Goal: Transaction & Acquisition: Purchase product/service

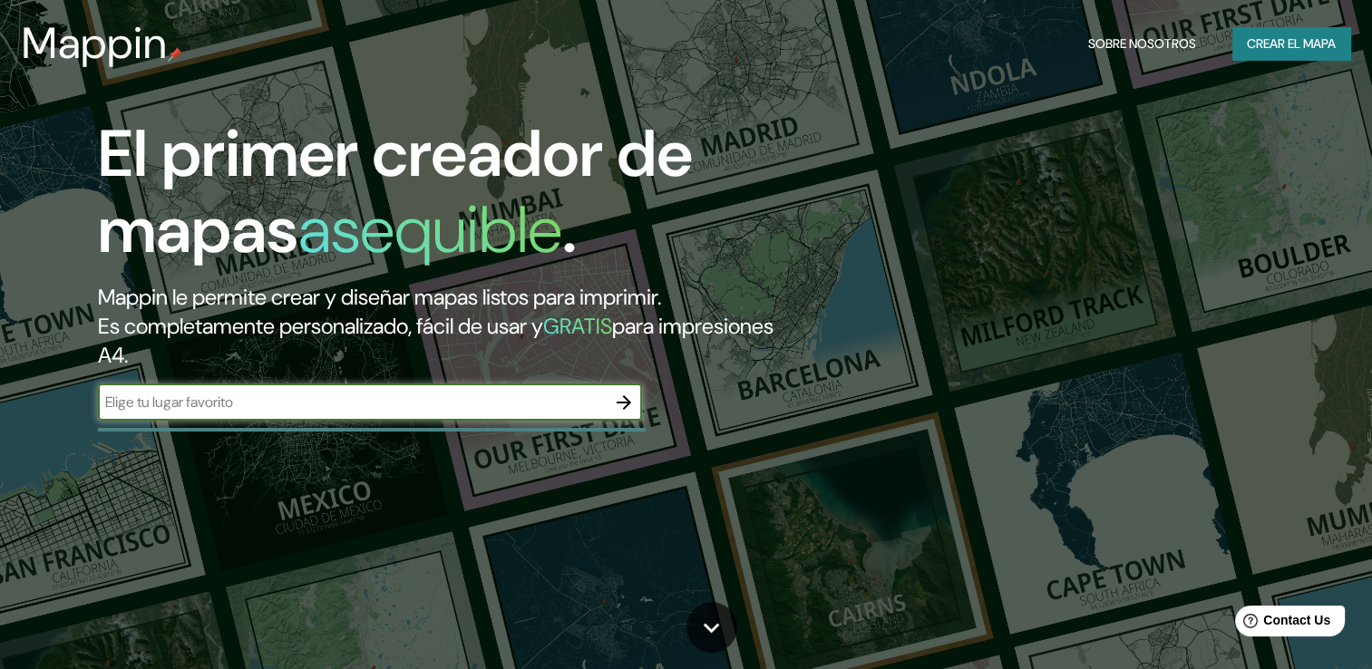
click at [1298, 38] on font "Crear el mapa" at bounding box center [1290, 44] width 89 height 23
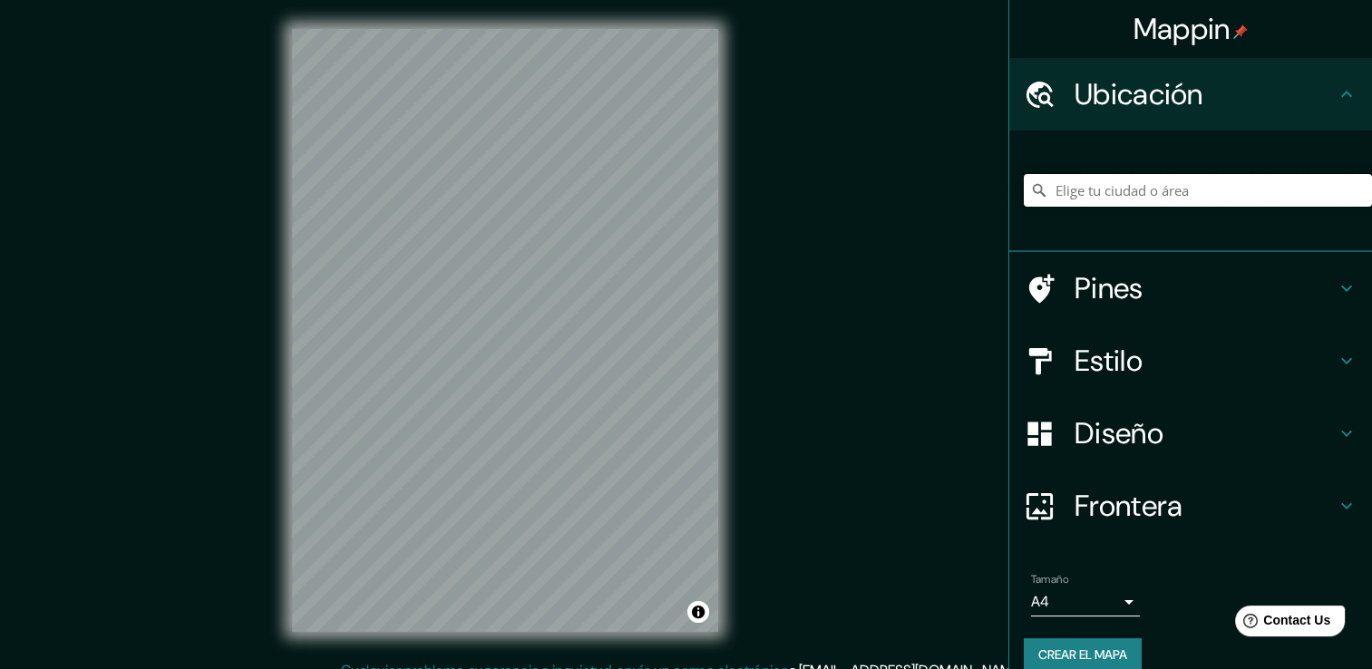
click at [1237, 187] on input "Elige tu ciudad o área" at bounding box center [1197, 190] width 348 height 33
type input "u"
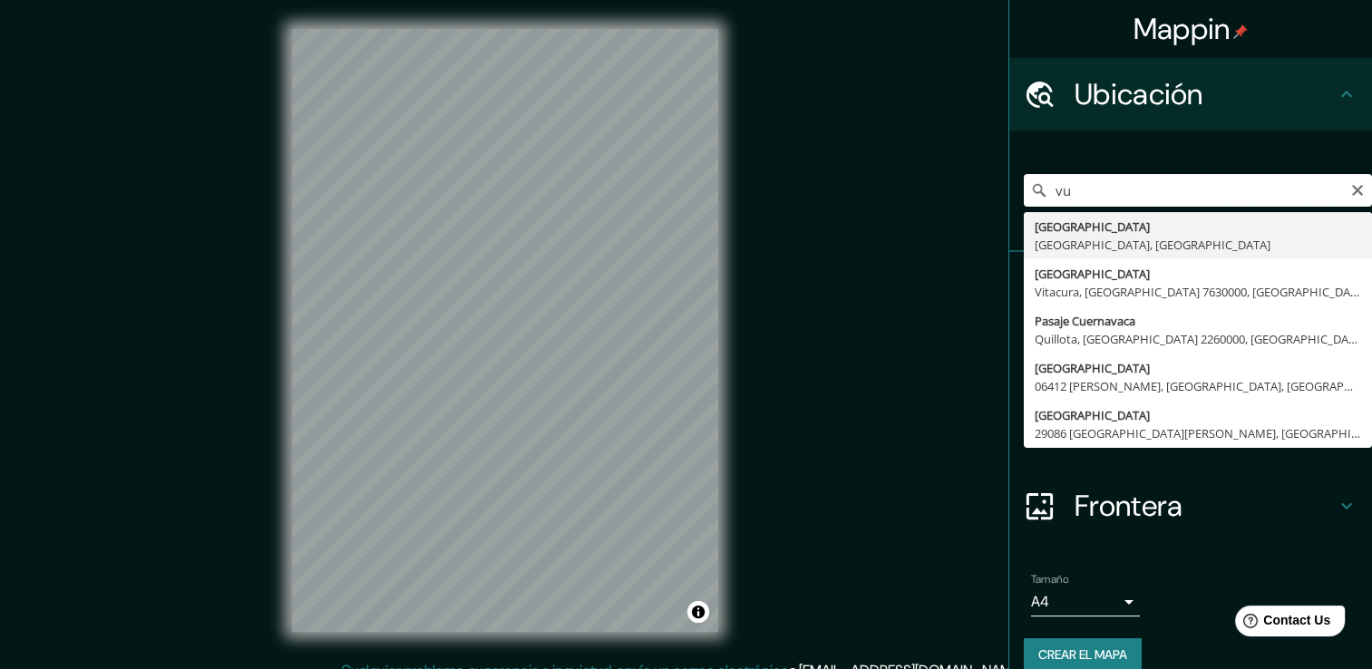
type input "v"
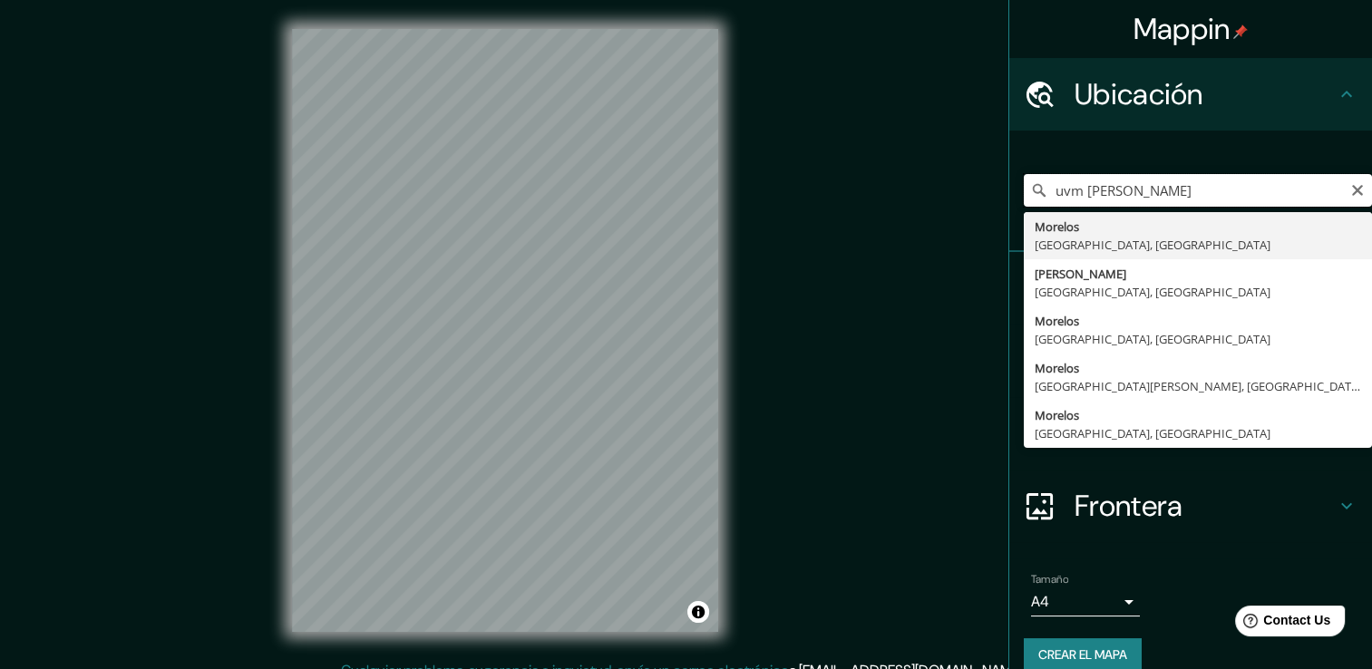
drag, startPoint x: 1139, startPoint y: 193, endPoint x: 1007, endPoint y: 180, distance: 132.1
click at [1009, 180] on div "uvm morelos Morelos Zacatecas, México Morelos Cañada Puebla, México Morelos Est…" at bounding box center [1190, 191] width 363 height 121
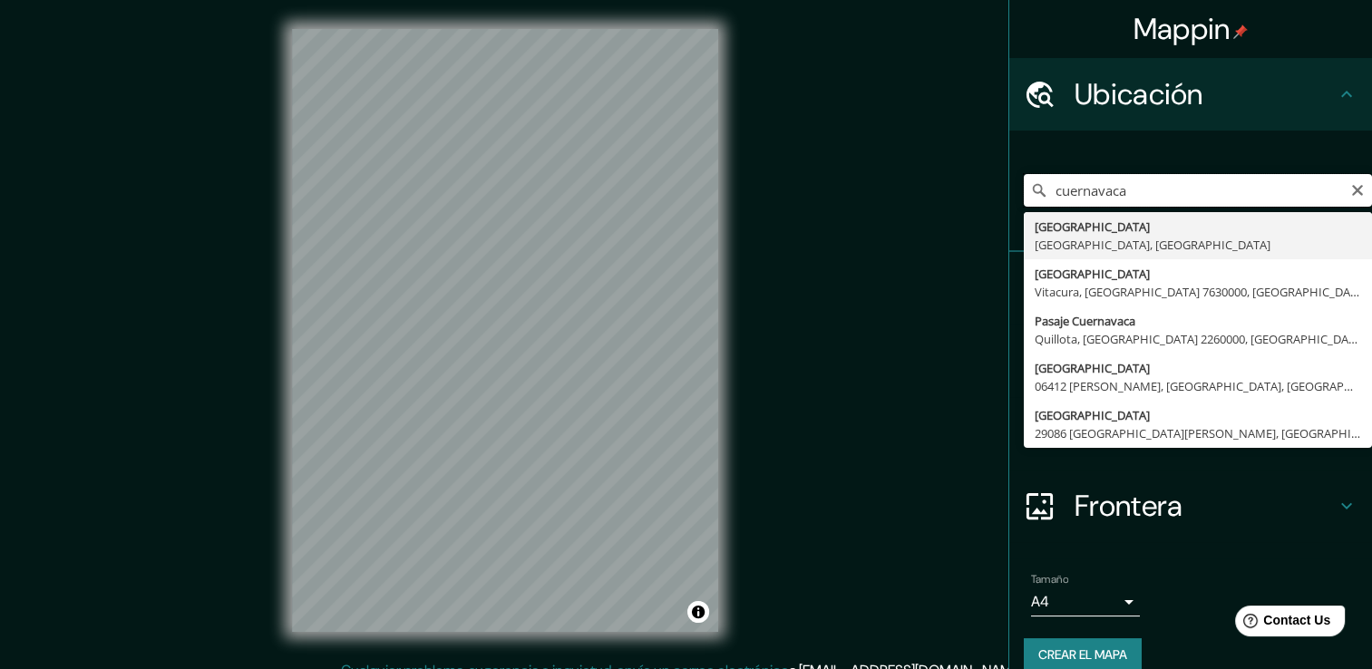
drag, startPoint x: 1120, startPoint y: 189, endPoint x: 984, endPoint y: 195, distance: 137.0
click at [984, 195] on div "Mappin Ubicación cuernavaca Cuernavaca Morelos, México Cuernavaca Vitacura, Reg…" at bounding box center [686, 344] width 1372 height 689
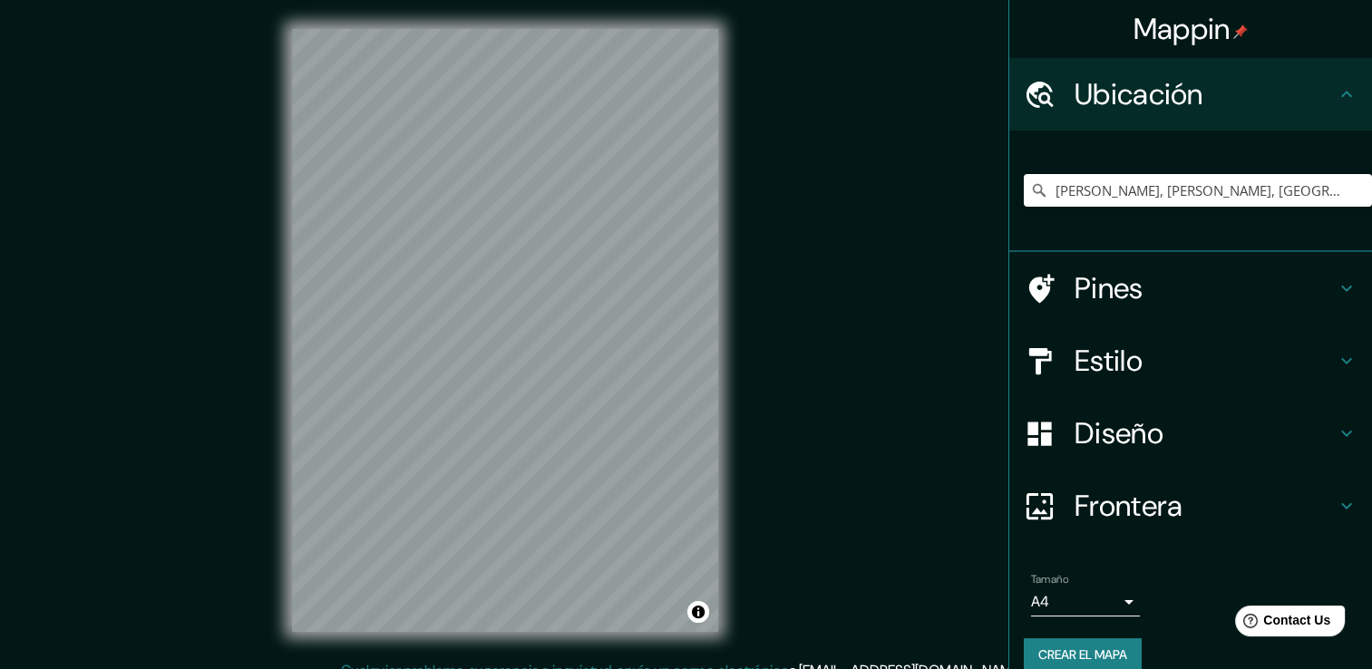
click at [1291, 357] on h4 "Estilo" at bounding box center [1204, 361] width 261 height 36
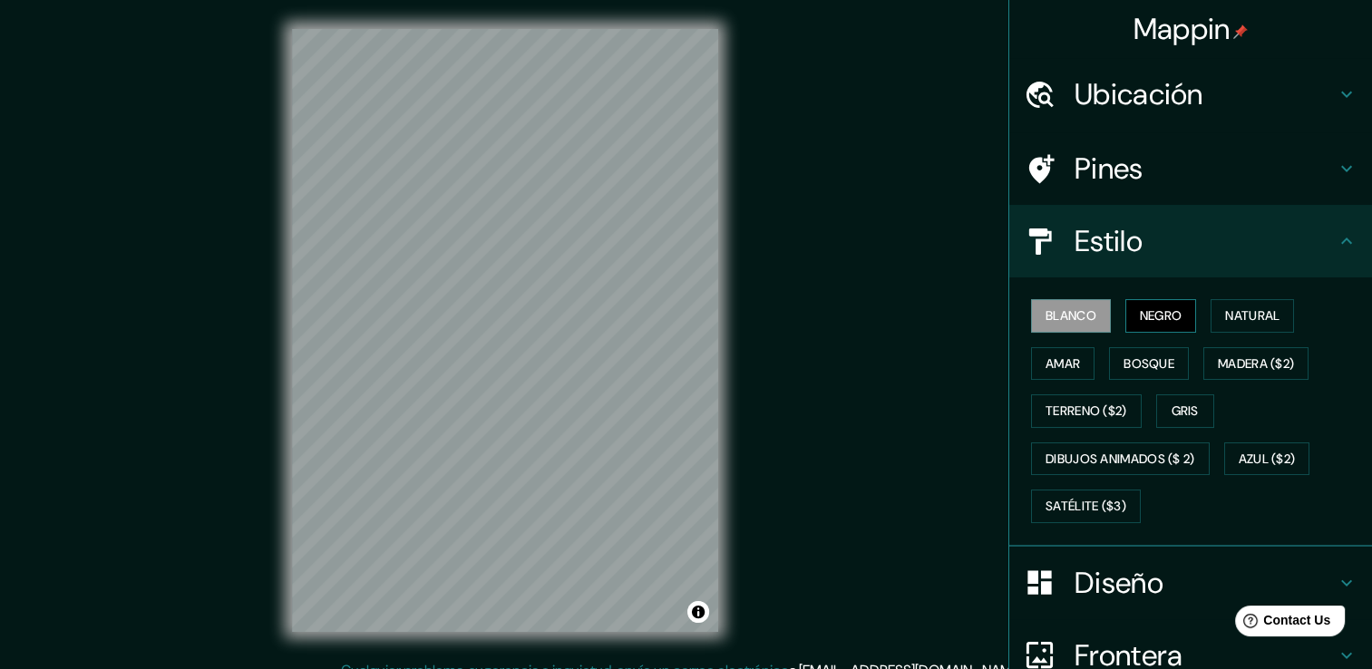
click at [1146, 320] on font "Negro" at bounding box center [1160, 316] width 43 height 23
click at [1226, 305] on font "Natural" at bounding box center [1252, 316] width 54 height 23
click at [1055, 344] on div "Blanco Negro Natural Amar Bosque Madera ($2) Terreno ($2) Gris Dibujos animados…" at bounding box center [1197, 411] width 348 height 238
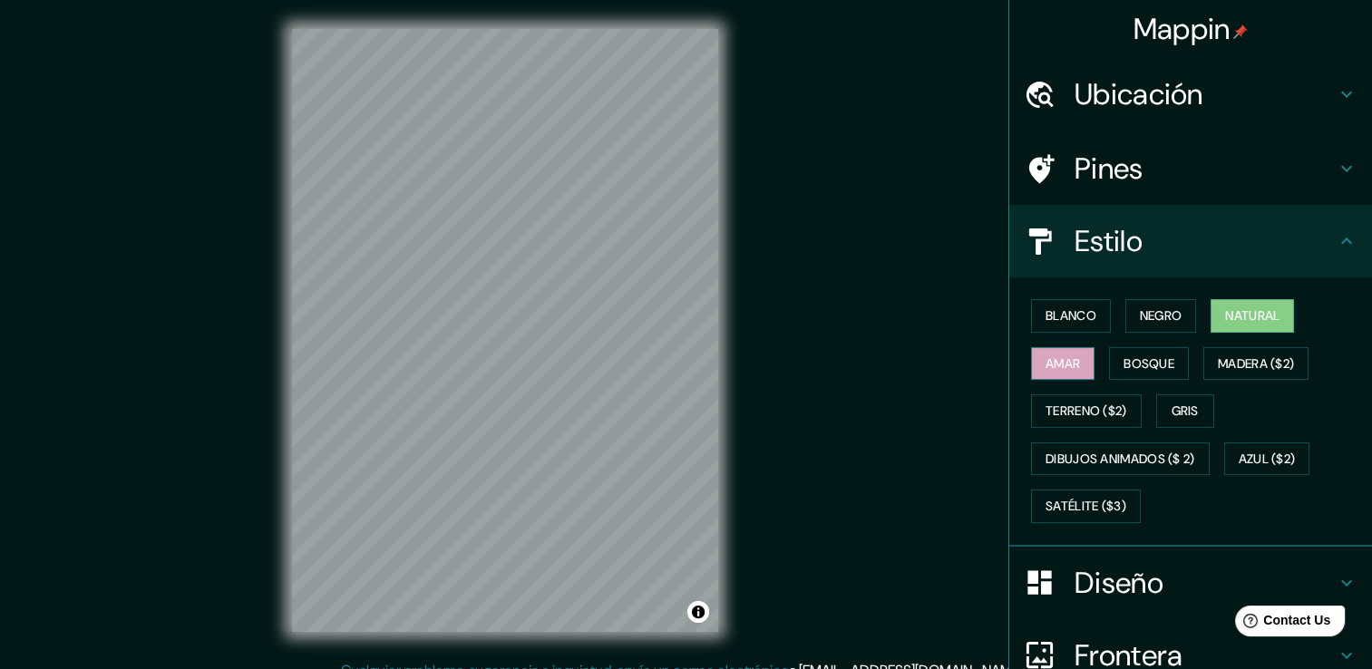
click at [1055, 354] on font "Amar" at bounding box center [1062, 364] width 34 height 23
click at [1145, 360] on font "Bosque" at bounding box center [1148, 364] width 51 height 23
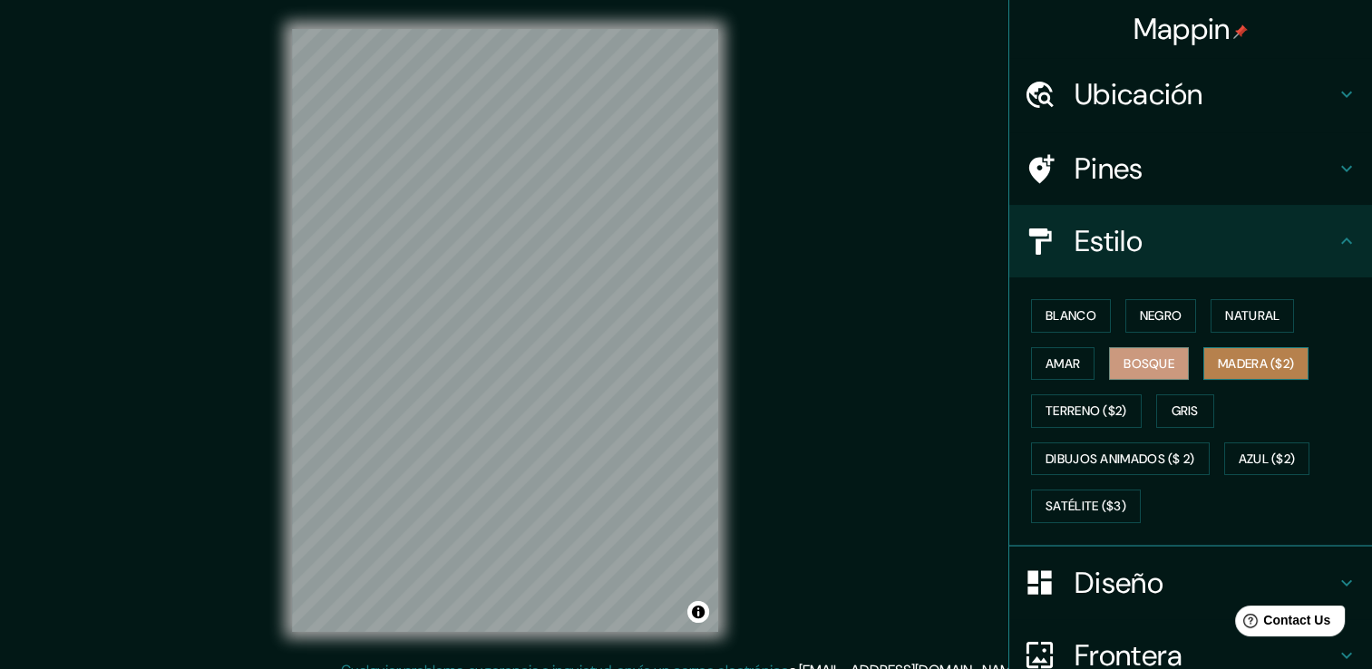
drag, startPoint x: 1246, startPoint y: 367, endPoint x: 1201, endPoint y: 372, distance: 45.6
click at [1247, 367] on font "Madera ($2)" at bounding box center [1255, 364] width 76 height 23
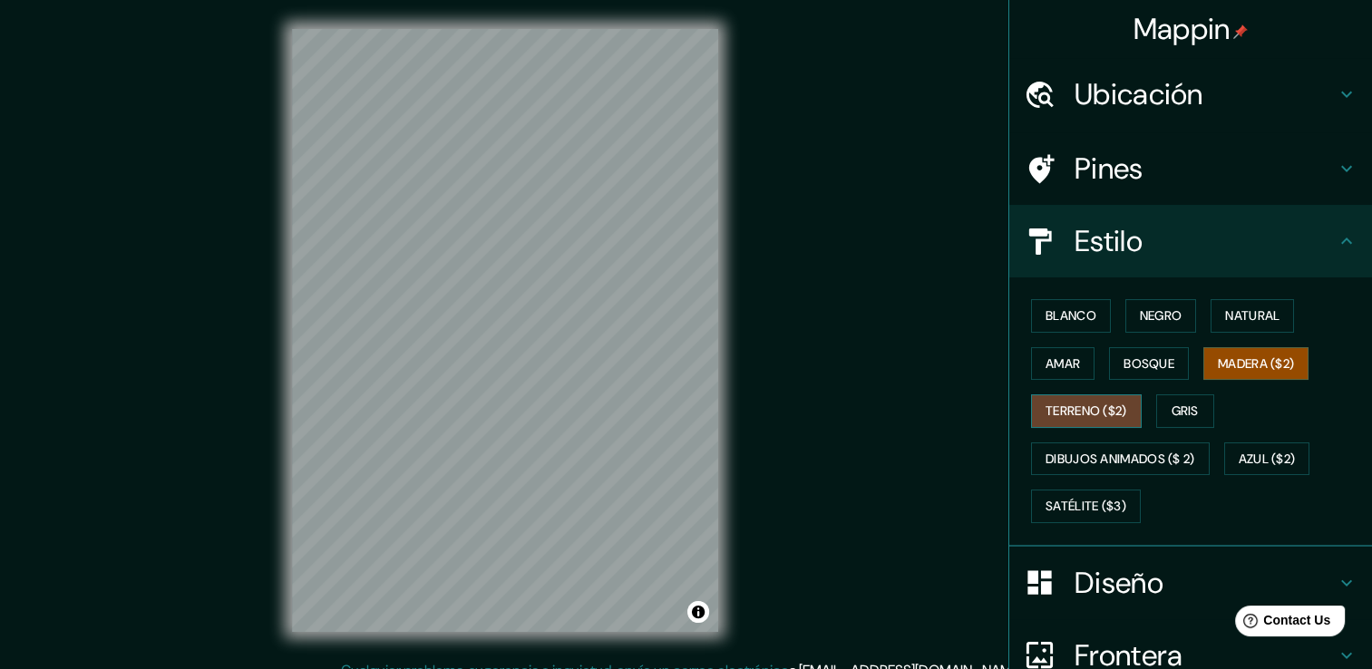
click at [1068, 400] on font "Terreno ($2)" at bounding box center [1086, 411] width 82 height 23
click at [1219, 372] on font "Madera ($2)" at bounding box center [1255, 364] width 76 height 23
click at [1093, 402] on font "Terreno ($2)" at bounding box center [1086, 411] width 82 height 23
click at [1169, 107] on h4 "Ubicación" at bounding box center [1204, 94] width 261 height 36
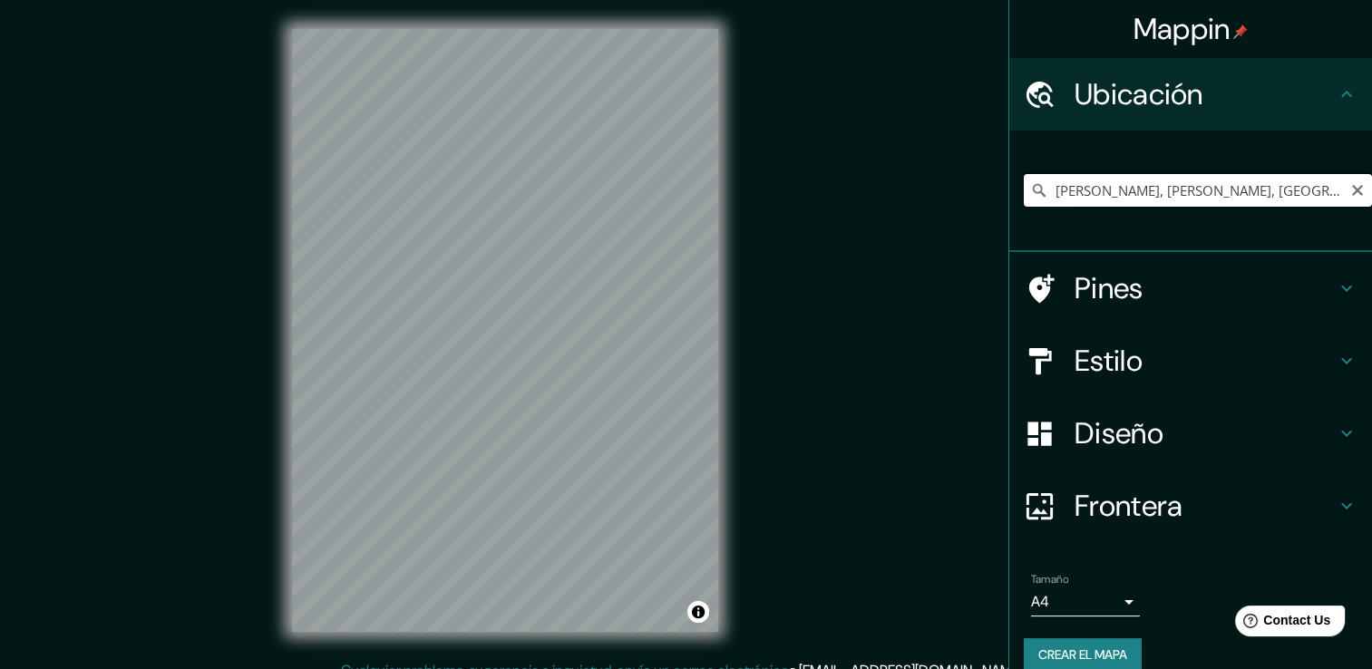
drag, startPoint x: 1276, startPoint y: 195, endPoint x: 915, endPoint y: 210, distance: 362.0
click at [916, 210] on div "Mappin Ubicación Emiliano Zapata, Morelos, México Pines Estilo Diseño Frontera …" at bounding box center [686, 344] width 1372 height 689
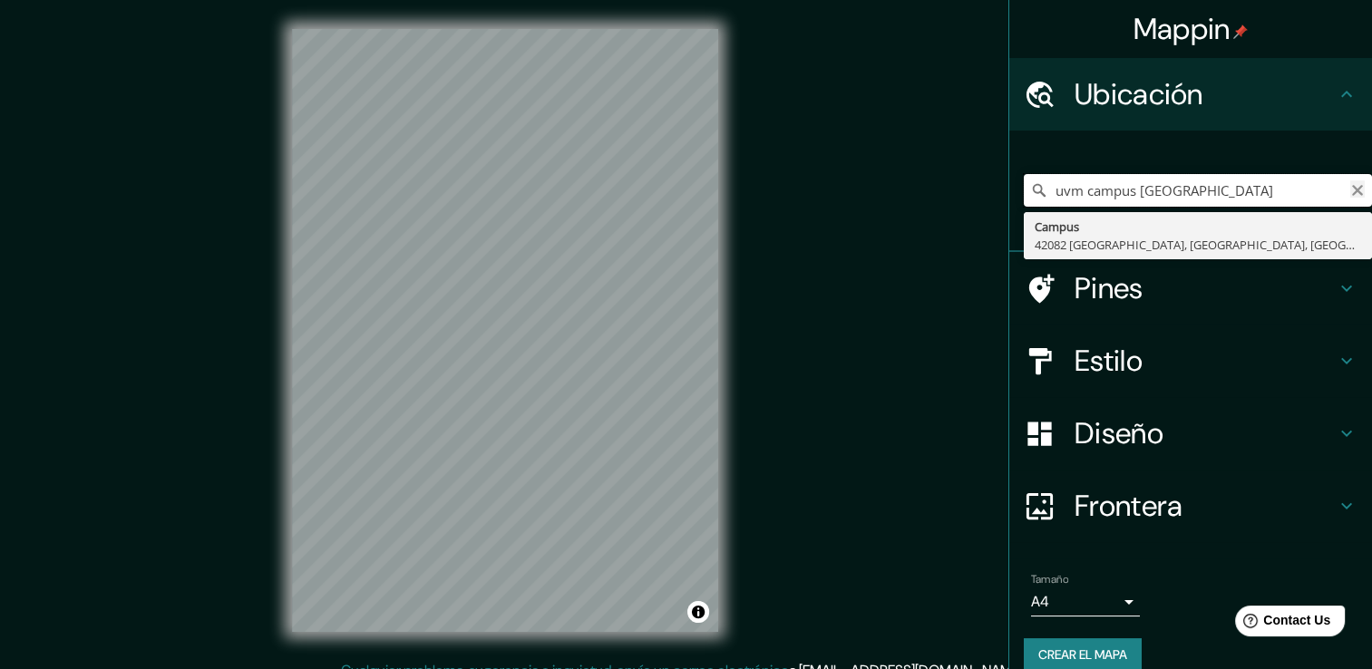
type input "uvm campus cuernavaca"
click at [1350, 190] on icon "Claro" at bounding box center [1357, 190] width 15 height 15
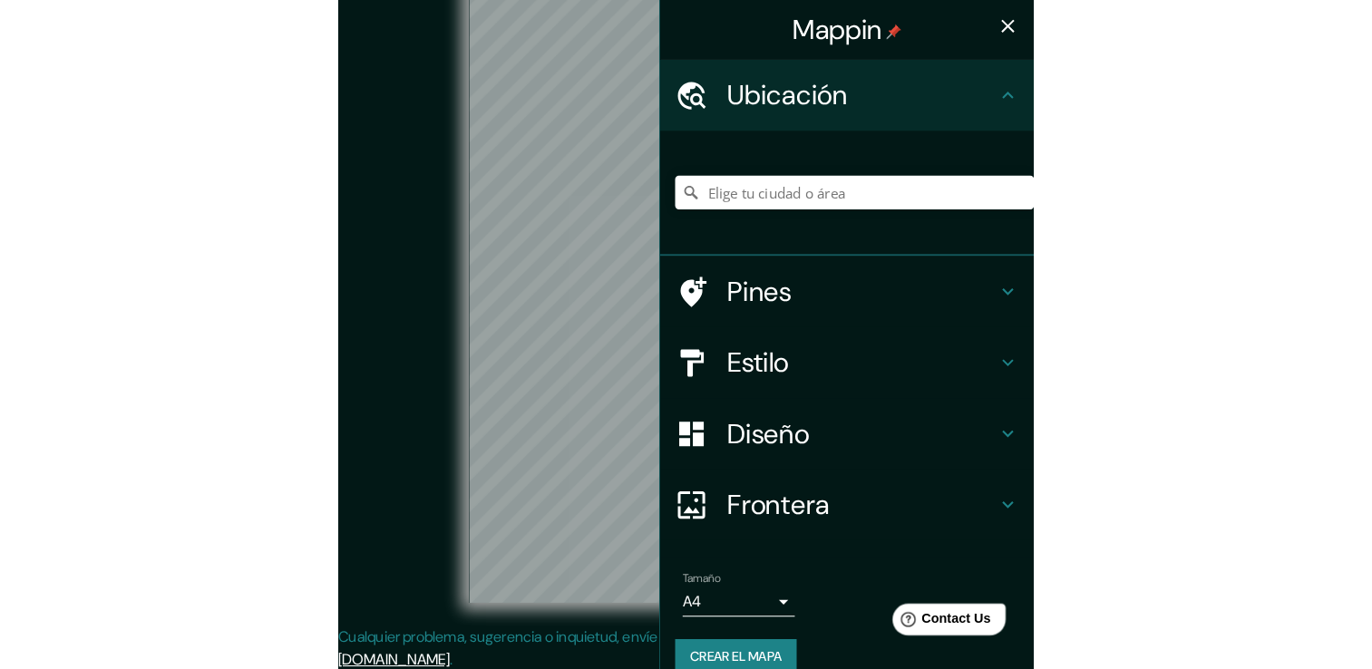
scroll to position [20, 0]
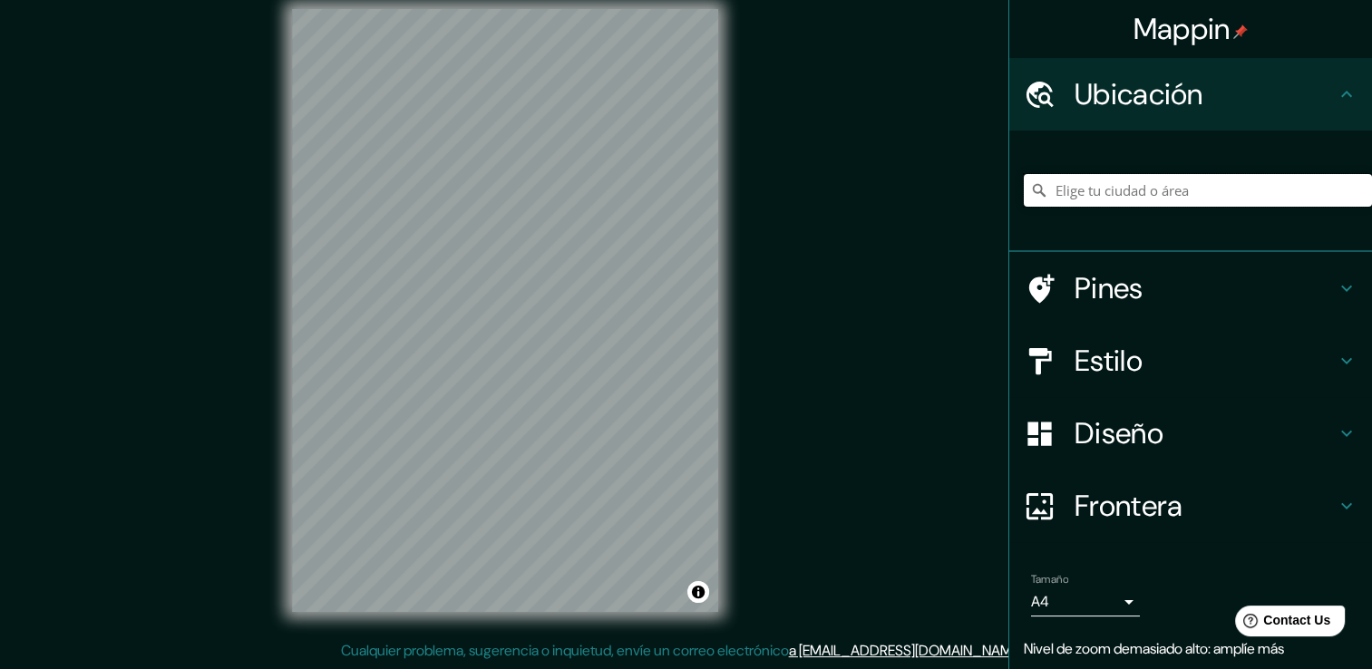
click at [1168, 193] on input "Elige tu ciudad o área" at bounding box center [1197, 190] width 348 height 33
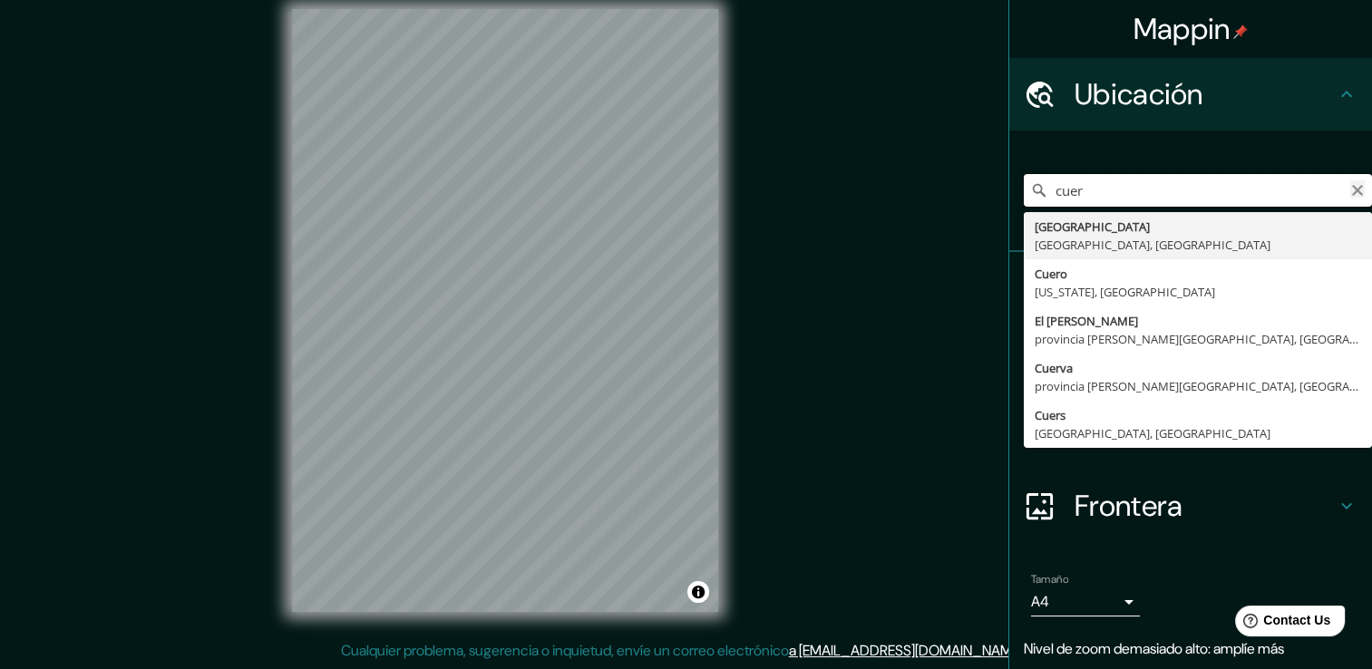
type input "cuer"
click at [1350, 193] on icon "Claro" at bounding box center [1357, 190] width 15 height 15
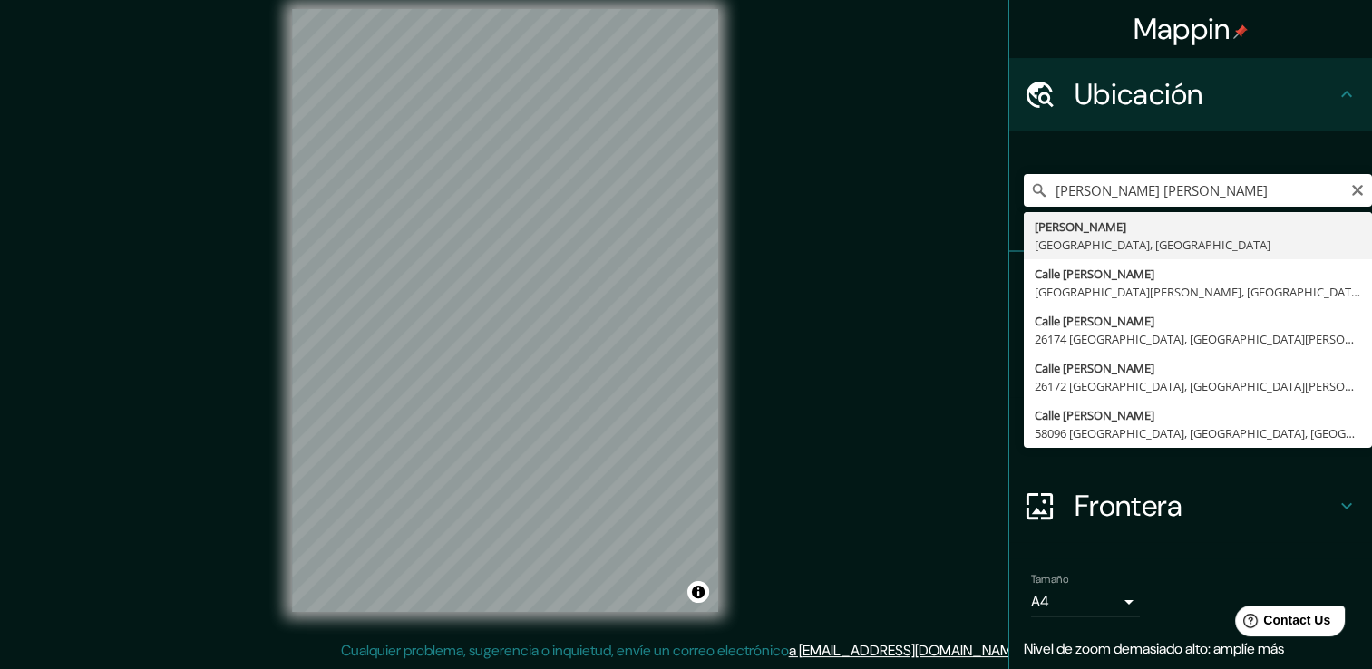
type input "Emiliano Zapata, Morelos, México"
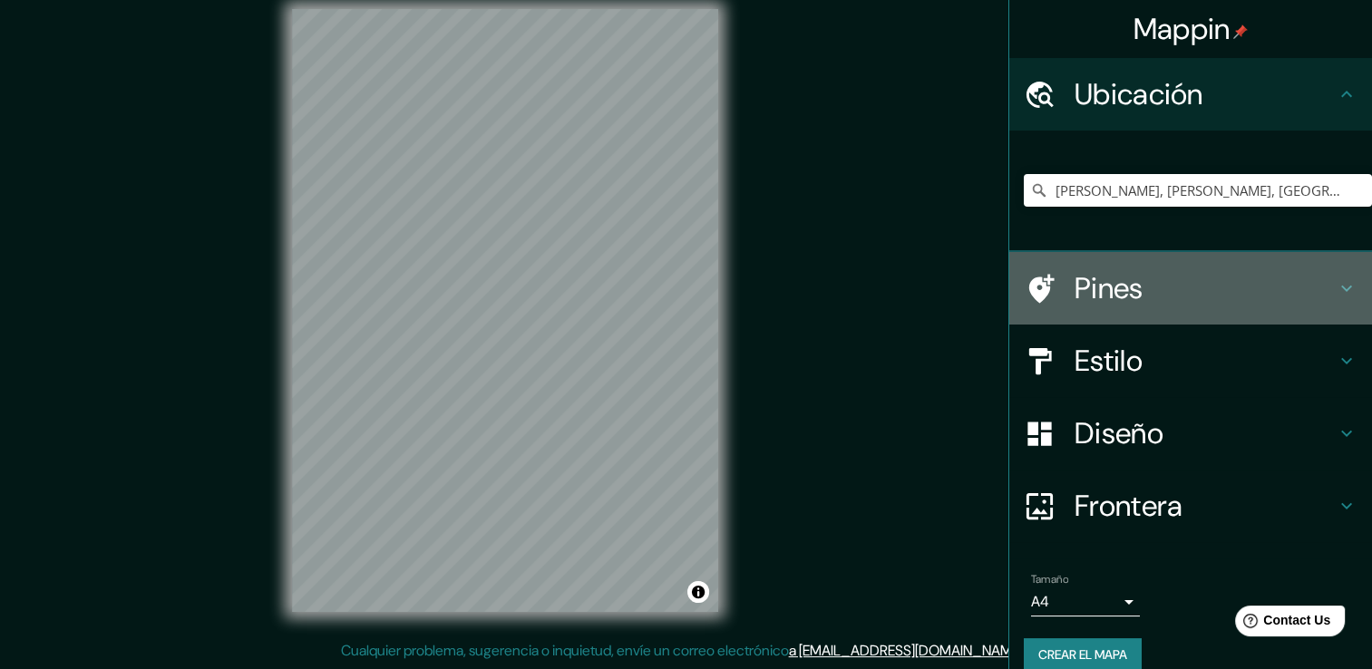
click at [1222, 283] on h4 "Pines" at bounding box center [1204, 288] width 261 height 36
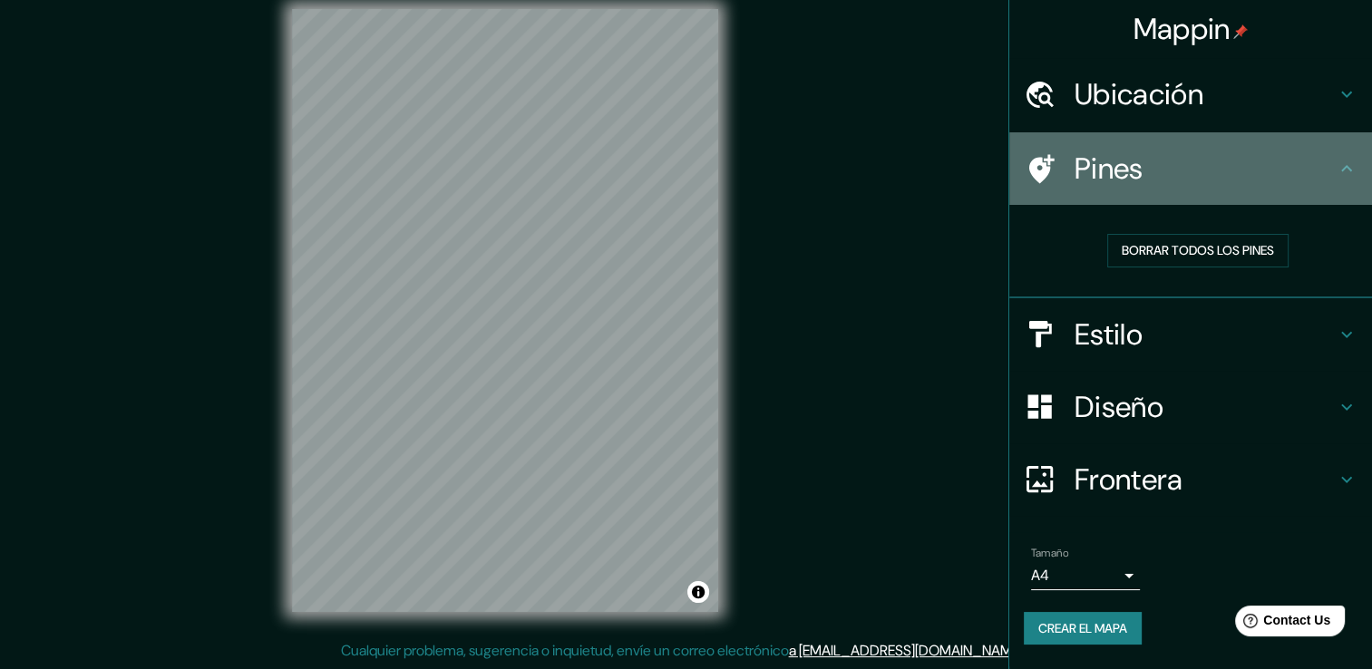
click at [1348, 183] on div "Pines" at bounding box center [1190, 168] width 363 height 73
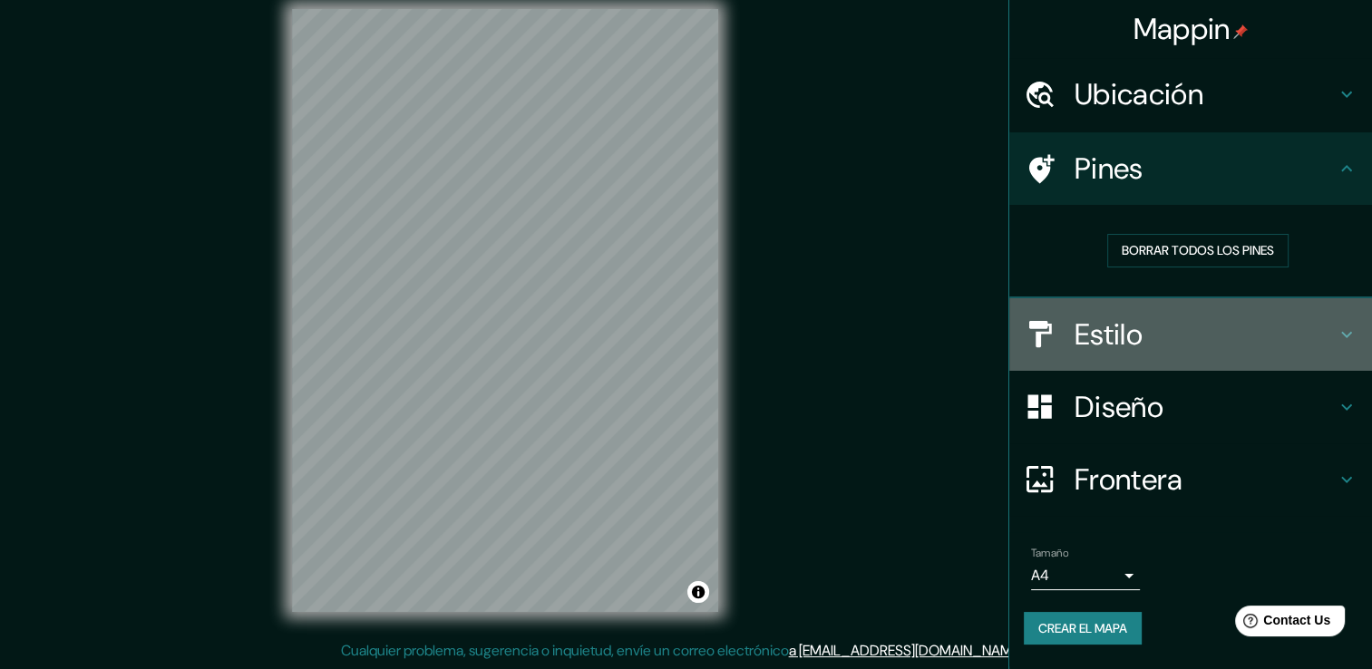
click at [1239, 325] on h4 "Estilo" at bounding box center [1204, 334] width 261 height 36
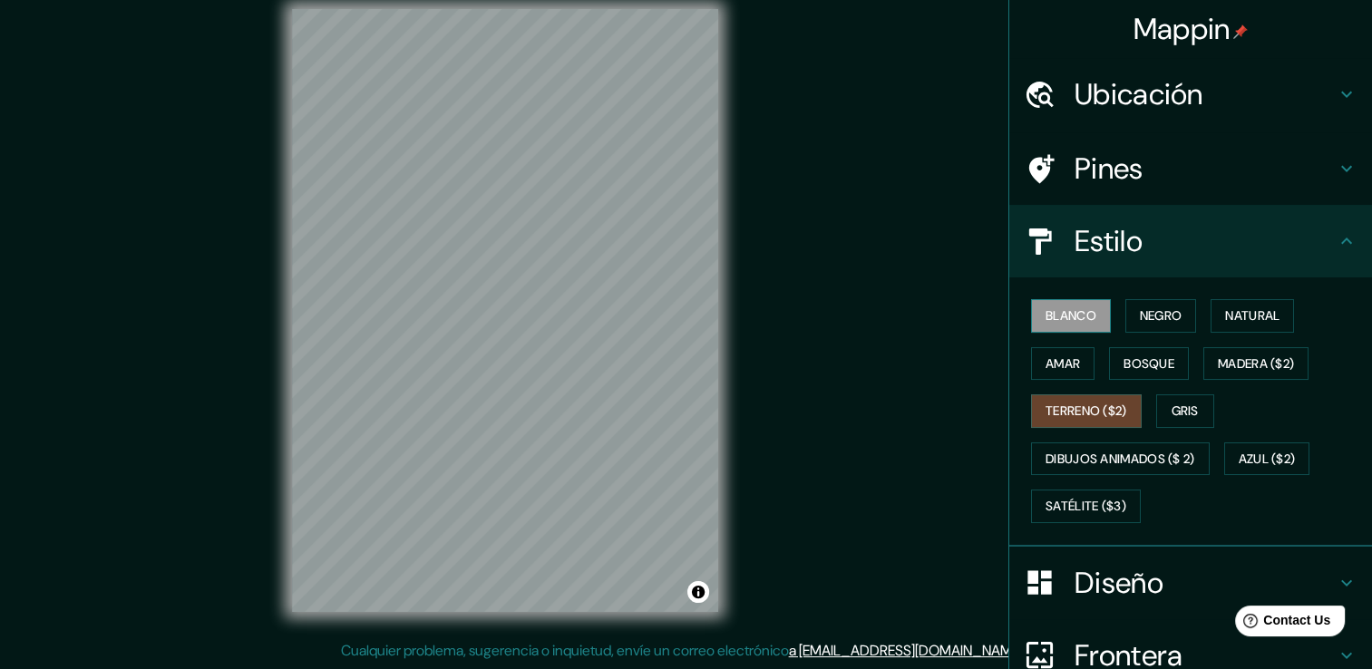
click at [1076, 324] on font "Blanco" at bounding box center [1070, 316] width 51 height 23
click at [1142, 306] on font "Negro" at bounding box center [1160, 316] width 43 height 23
click at [1070, 314] on font "Blanco" at bounding box center [1070, 316] width 51 height 23
click at [1183, 235] on h4 "Estilo" at bounding box center [1204, 241] width 261 height 36
click at [1110, 510] on font "Satélite ($3)" at bounding box center [1085, 506] width 81 height 23
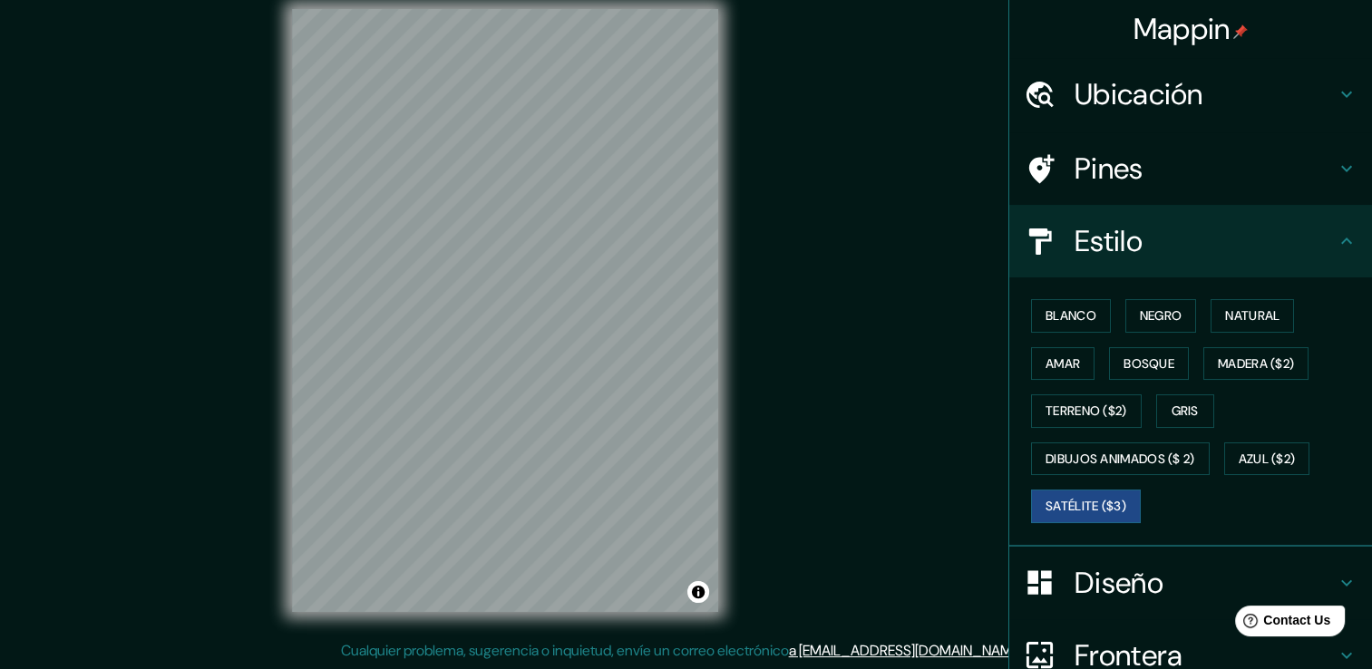
click at [1091, 172] on h4 "Pines" at bounding box center [1204, 168] width 261 height 36
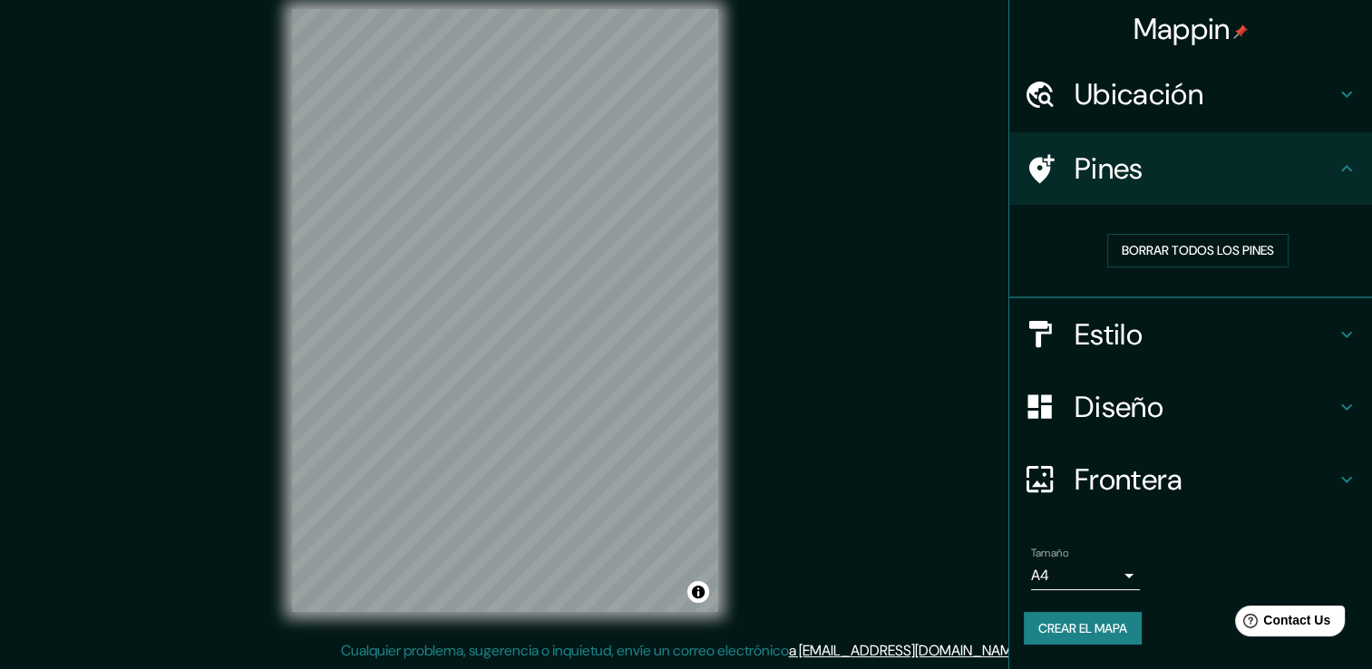
click at [1296, 157] on h4 "Pines" at bounding box center [1204, 168] width 261 height 36
click at [1210, 254] on font "Borrar todos los pines" at bounding box center [1197, 250] width 152 height 23
click at [1232, 179] on h4 "Pines" at bounding box center [1204, 168] width 261 height 36
click at [1260, 164] on h4 "Pines" at bounding box center [1204, 168] width 261 height 36
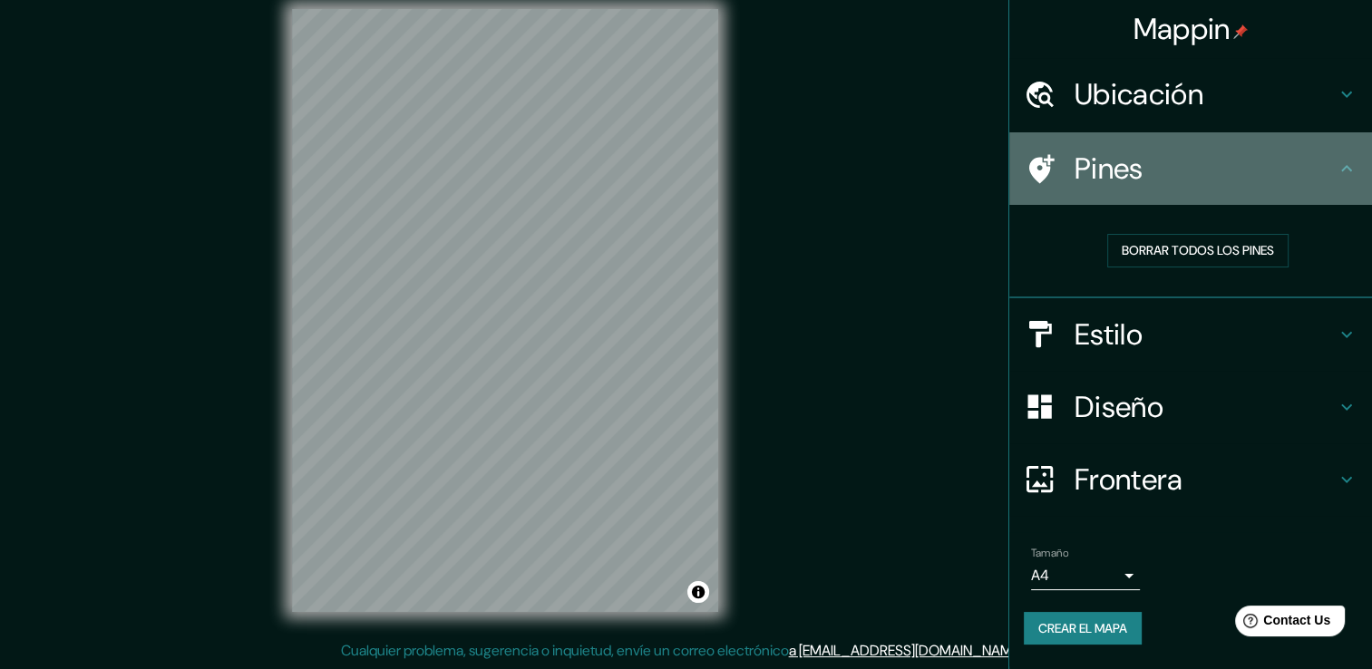
click at [1356, 160] on icon at bounding box center [1346, 169] width 22 height 22
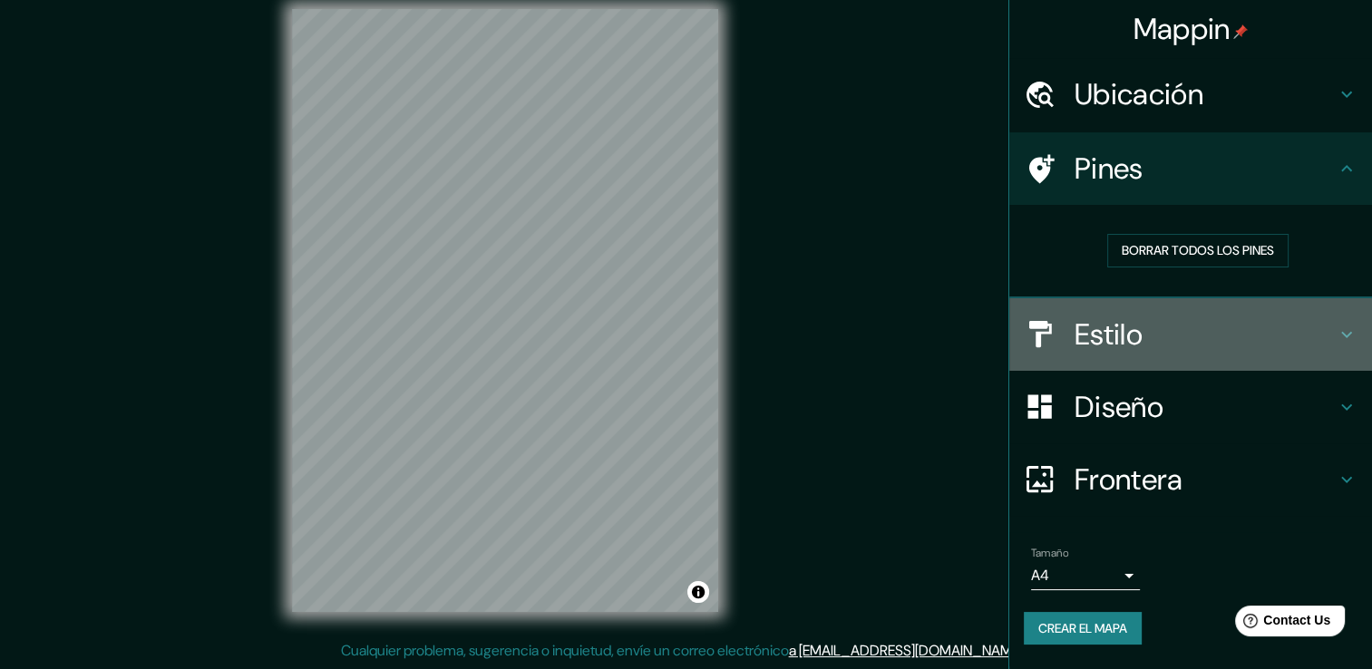
click at [1331, 318] on h4 "Estilo" at bounding box center [1204, 334] width 261 height 36
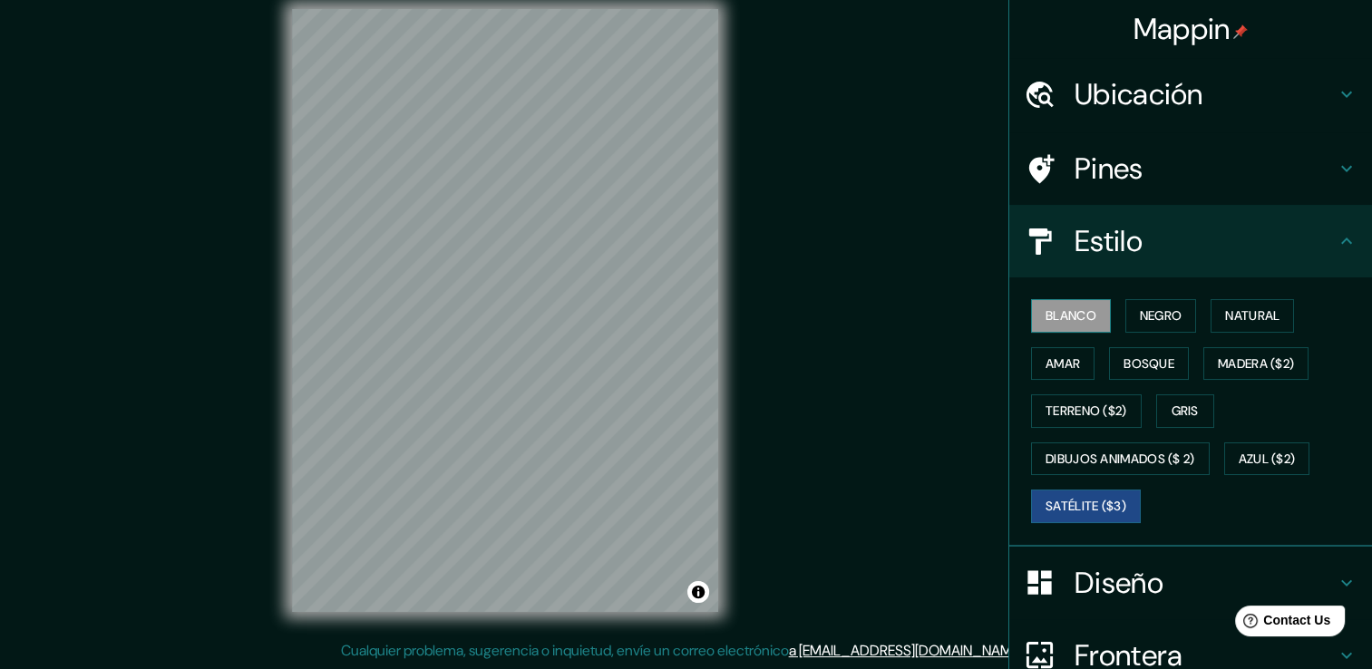
click at [1076, 320] on font "Blanco" at bounding box center [1070, 316] width 51 height 23
drag, startPoint x: 1062, startPoint y: 494, endPoint x: 1033, endPoint y: 375, distance: 122.0
click at [1062, 495] on font "Satélite ($3)" at bounding box center [1085, 506] width 81 height 23
click at [1051, 310] on font "Blanco" at bounding box center [1070, 316] width 51 height 23
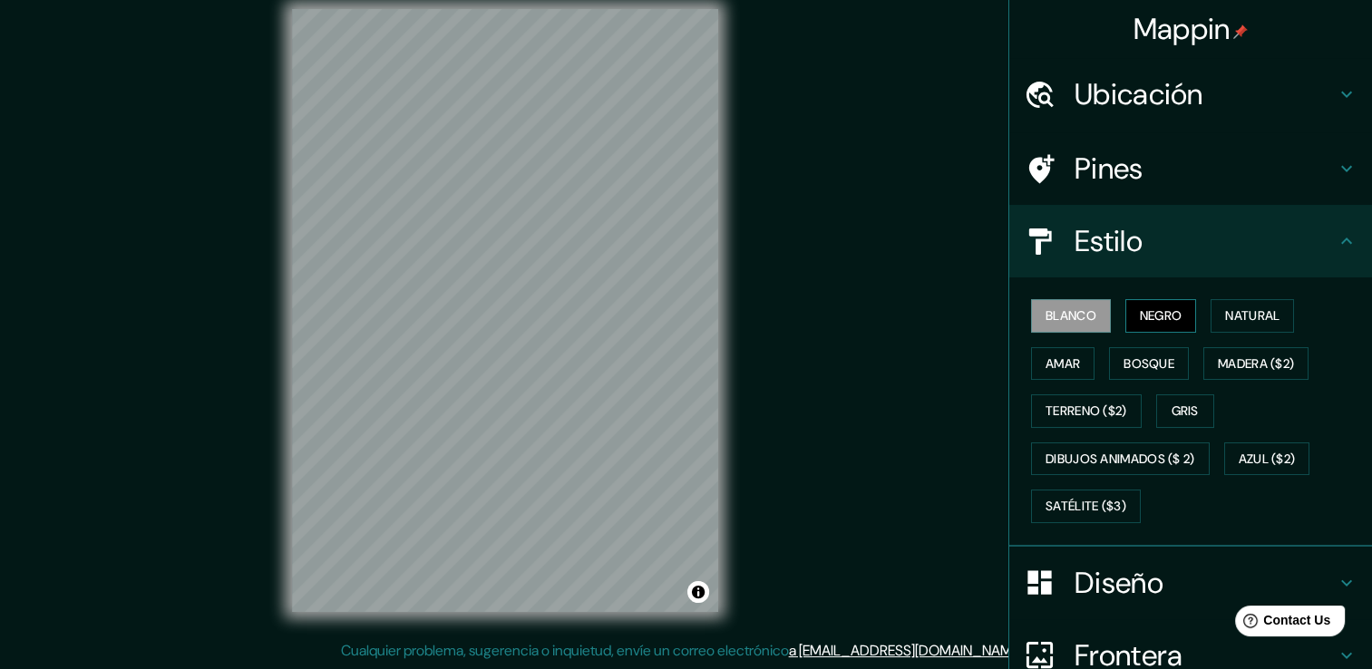
click at [1125, 306] on button "Negro" at bounding box center [1161, 316] width 72 height 34
click at [1227, 319] on font "Natural" at bounding box center [1252, 316] width 54 height 23
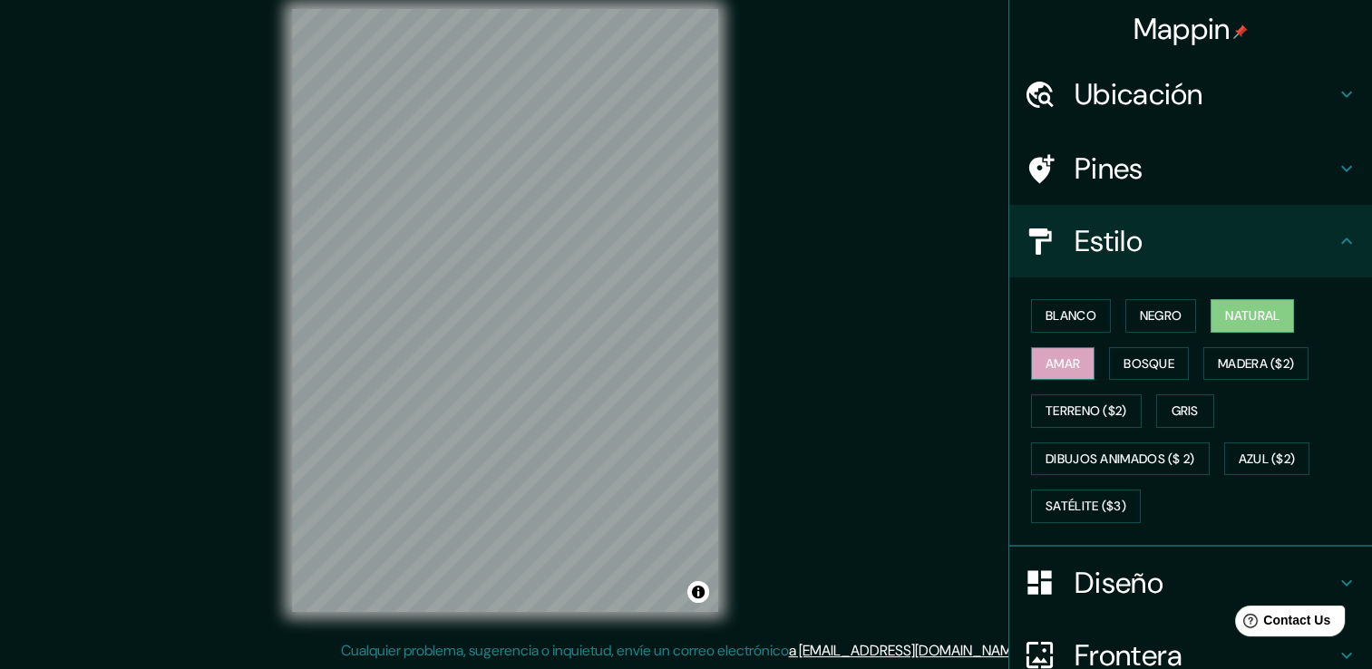
click at [1054, 372] on font "Amar" at bounding box center [1062, 364] width 34 height 23
click at [1109, 363] on button "Bosque" at bounding box center [1149, 364] width 80 height 34
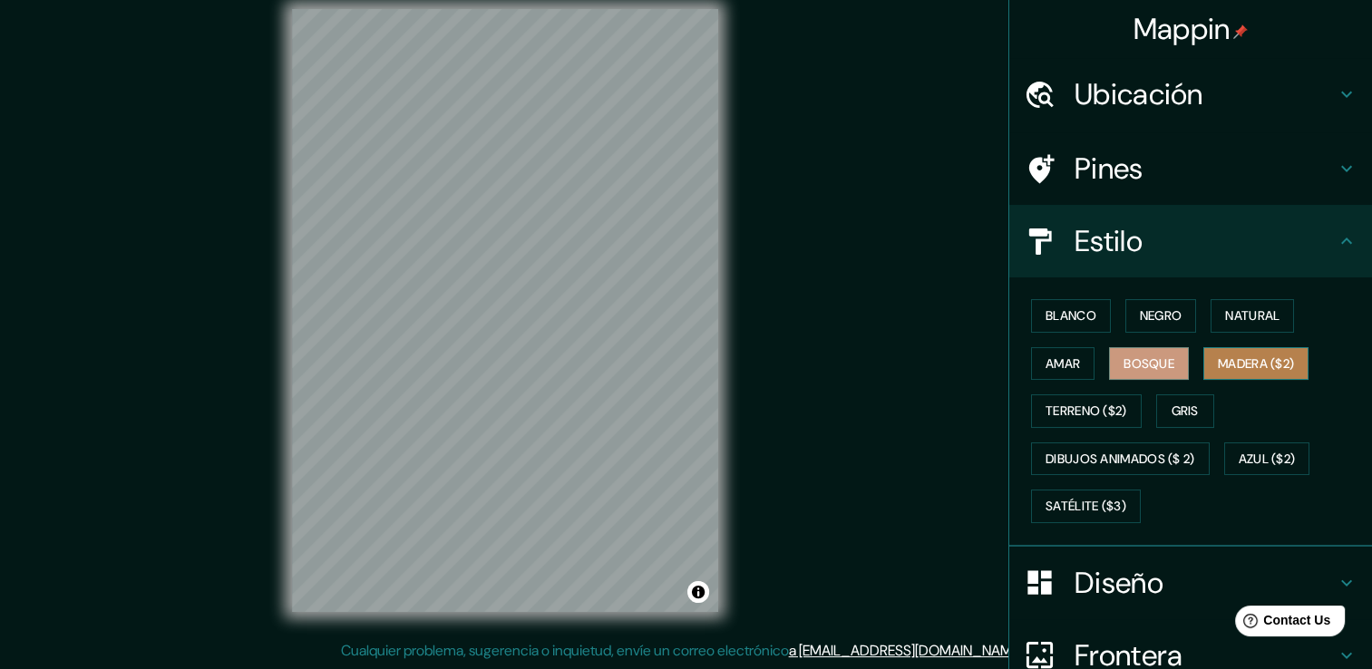
click at [1217, 360] on font "Madera ($2)" at bounding box center [1255, 364] width 76 height 23
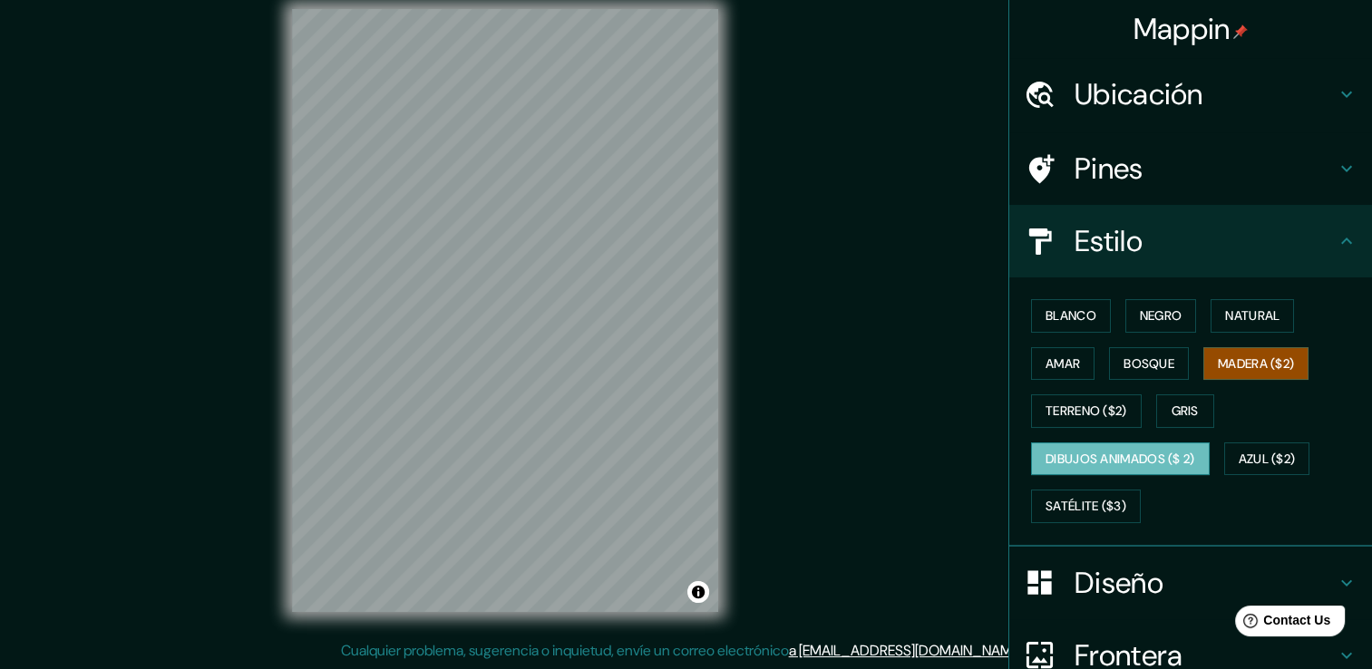
click at [1083, 454] on font "Dibujos animados ($ 2)" at bounding box center [1120, 459] width 150 height 23
click at [1224, 443] on button "Azul ($2)" at bounding box center [1267, 459] width 86 height 34
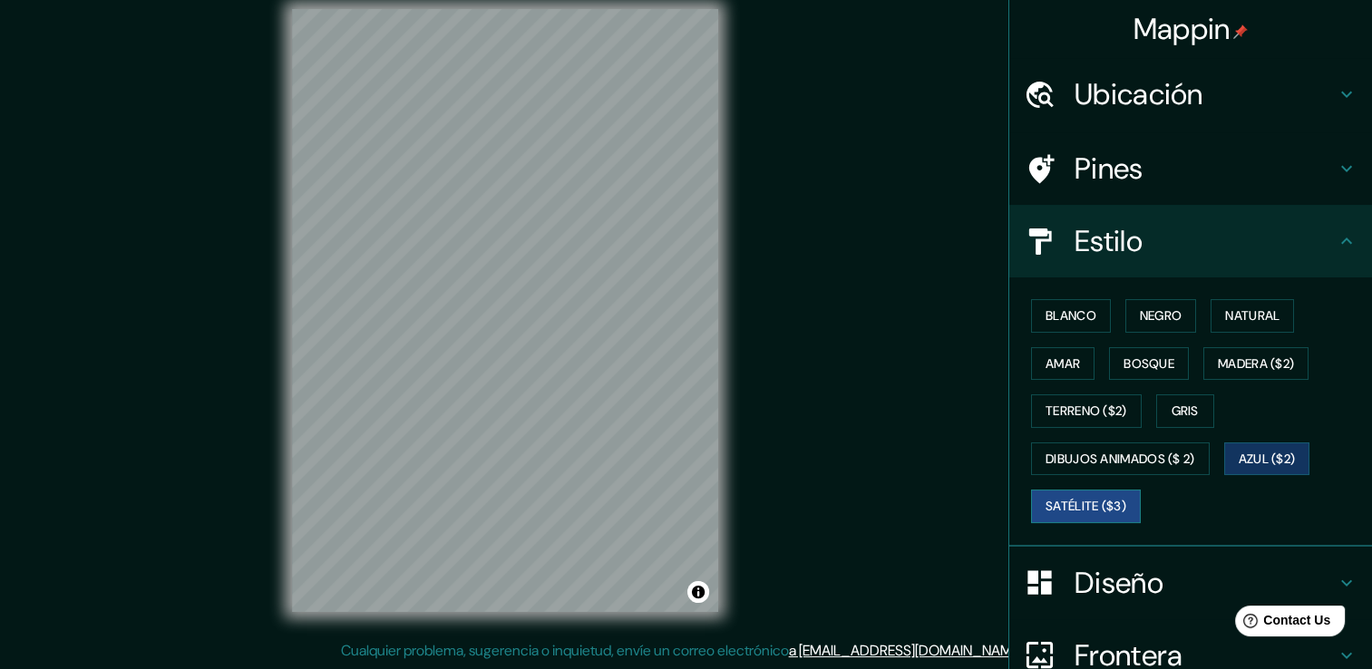
click at [1084, 500] on font "Satélite ($3)" at bounding box center [1085, 506] width 81 height 23
click at [1072, 322] on font "Blanco" at bounding box center [1070, 316] width 51 height 23
click at [1060, 495] on font "Satélite ($3)" at bounding box center [1085, 506] width 81 height 23
click at [1045, 310] on font "Blanco" at bounding box center [1070, 316] width 51 height 23
click at [1069, 491] on button "Satélite ($3)" at bounding box center [1086, 507] width 110 height 34
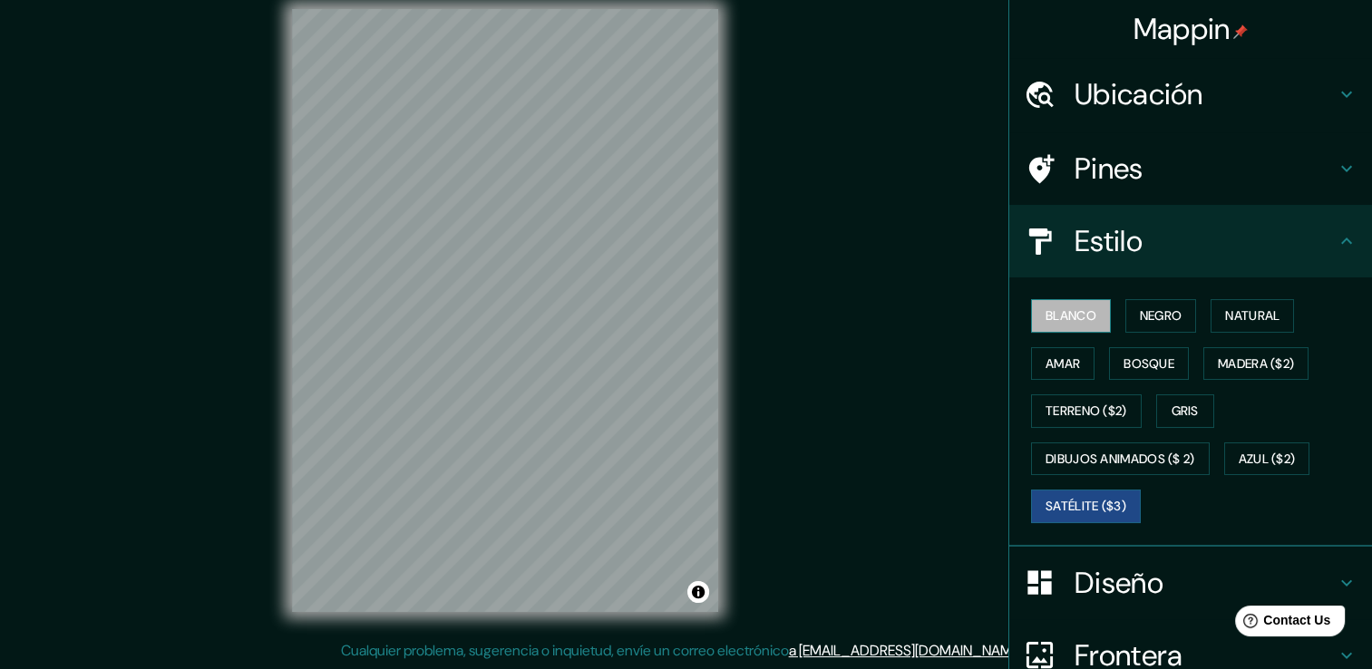
click at [1045, 306] on font "Blanco" at bounding box center [1070, 316] width 51 height 23
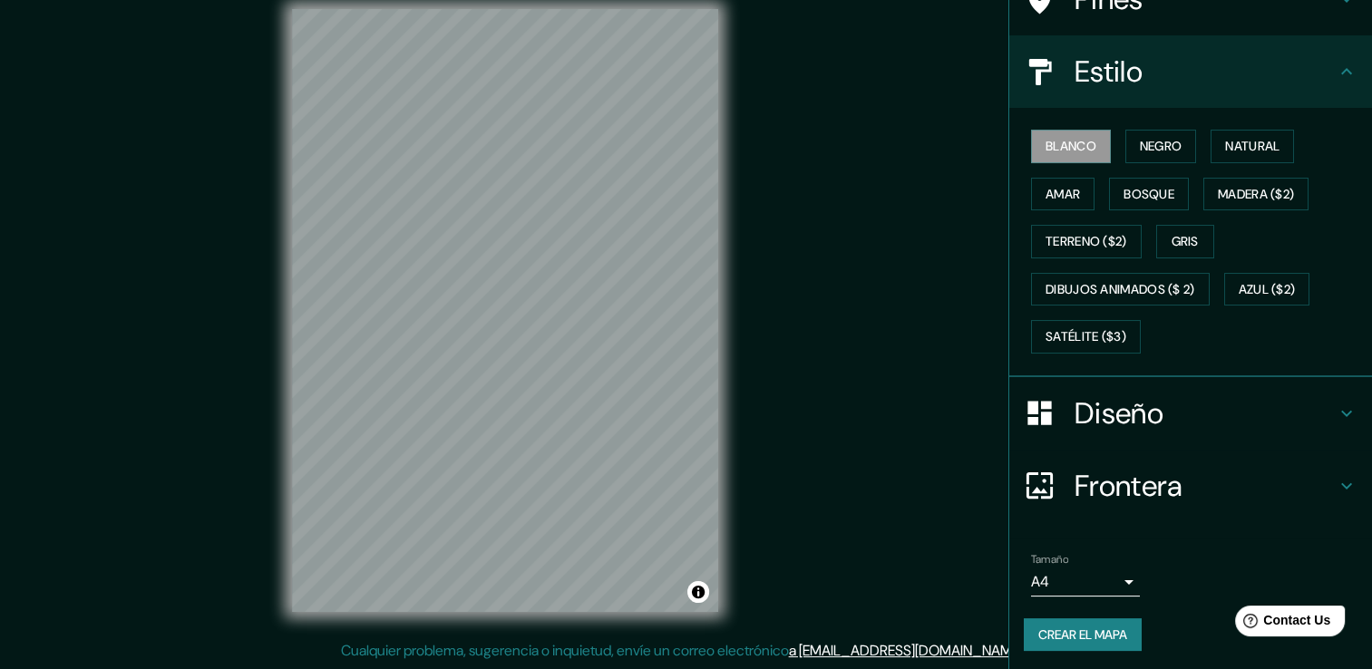
click at [1285, 415] on h4 "Diseño" at bounding box center [1204, 413] width 261 height 36
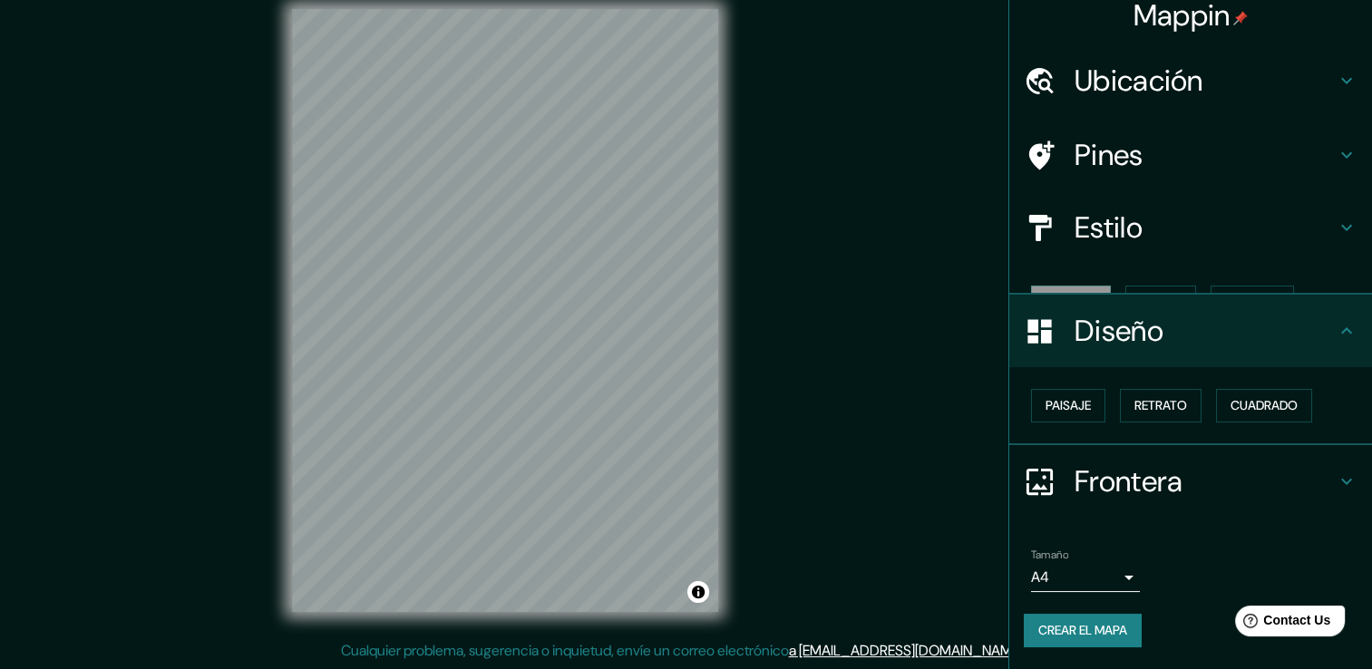
scroll to position [0, 0]
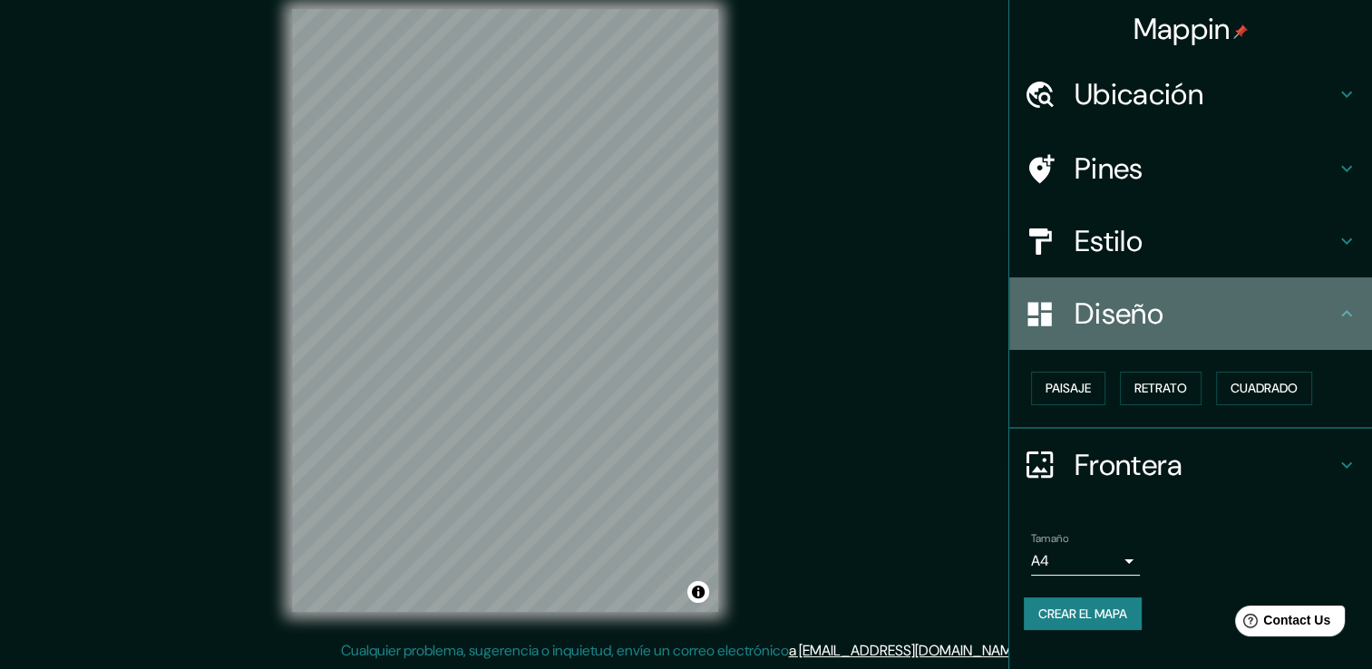
click at [1263, 321] on h4 "Diseño" at bounding box center [1204, 314] width 261 height 36
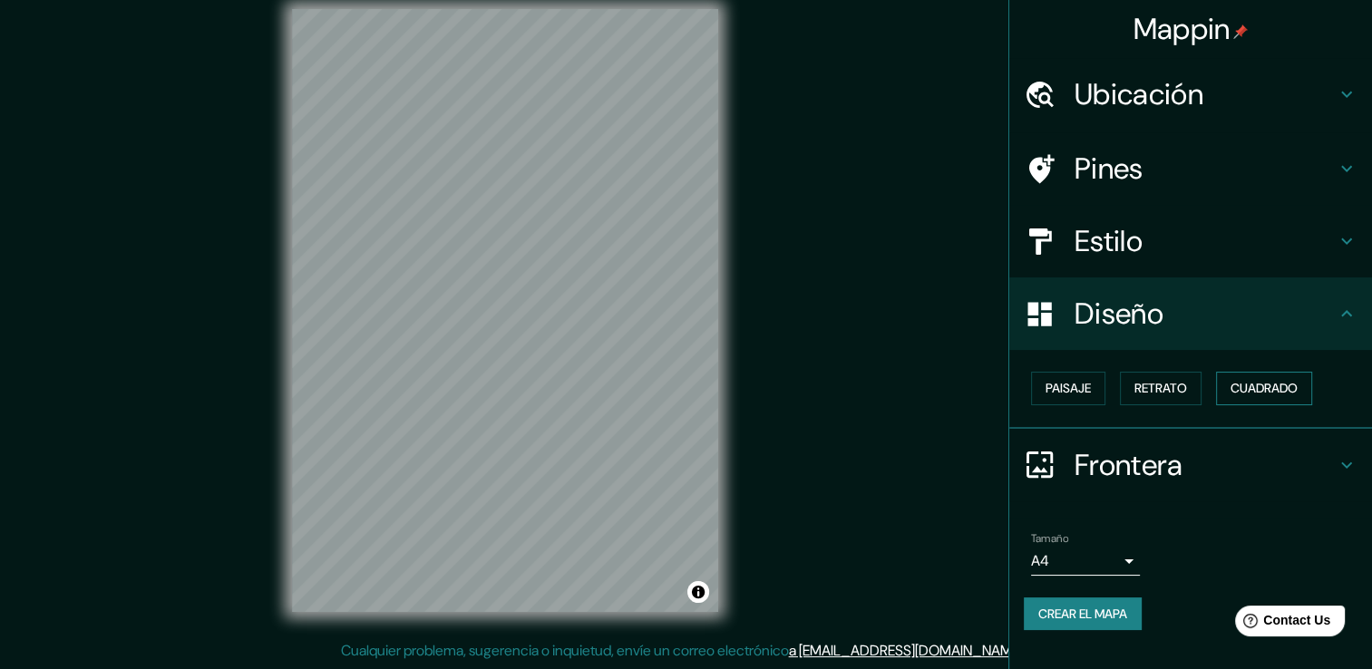
click at [1279, 378] on font "Cuadrado" at bounding box center [1263, 388] width 67 height 23
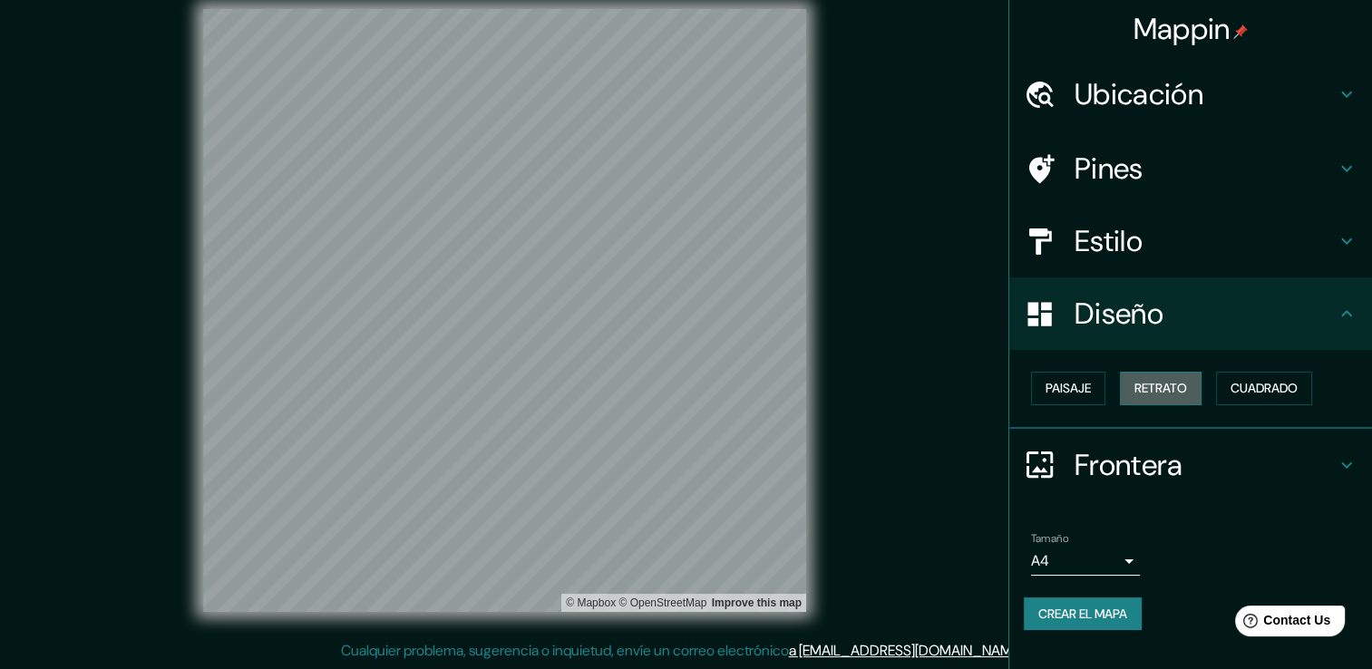
click at [1167, 384] on font "Retrato" at bounding box center [1160, 388] width 53 height 23
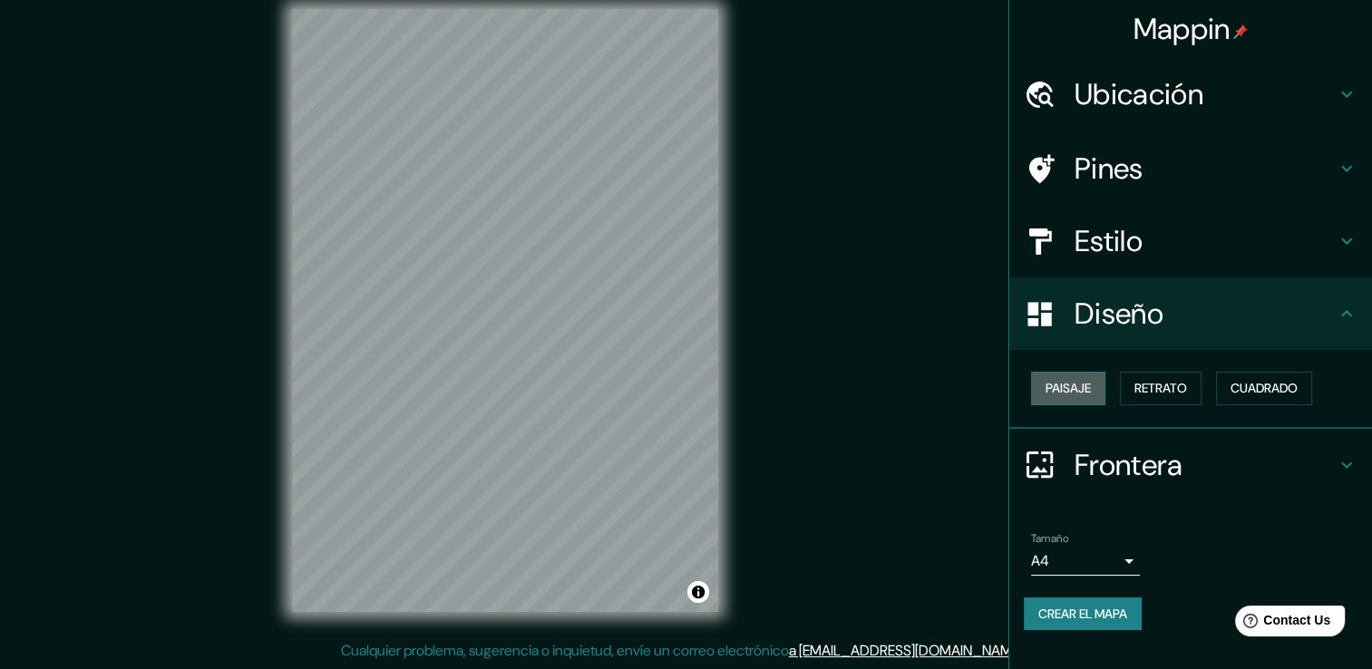
click at [1080, 390] on font "Paisaje" at bounding box center [1067, 388] width 45 height 23
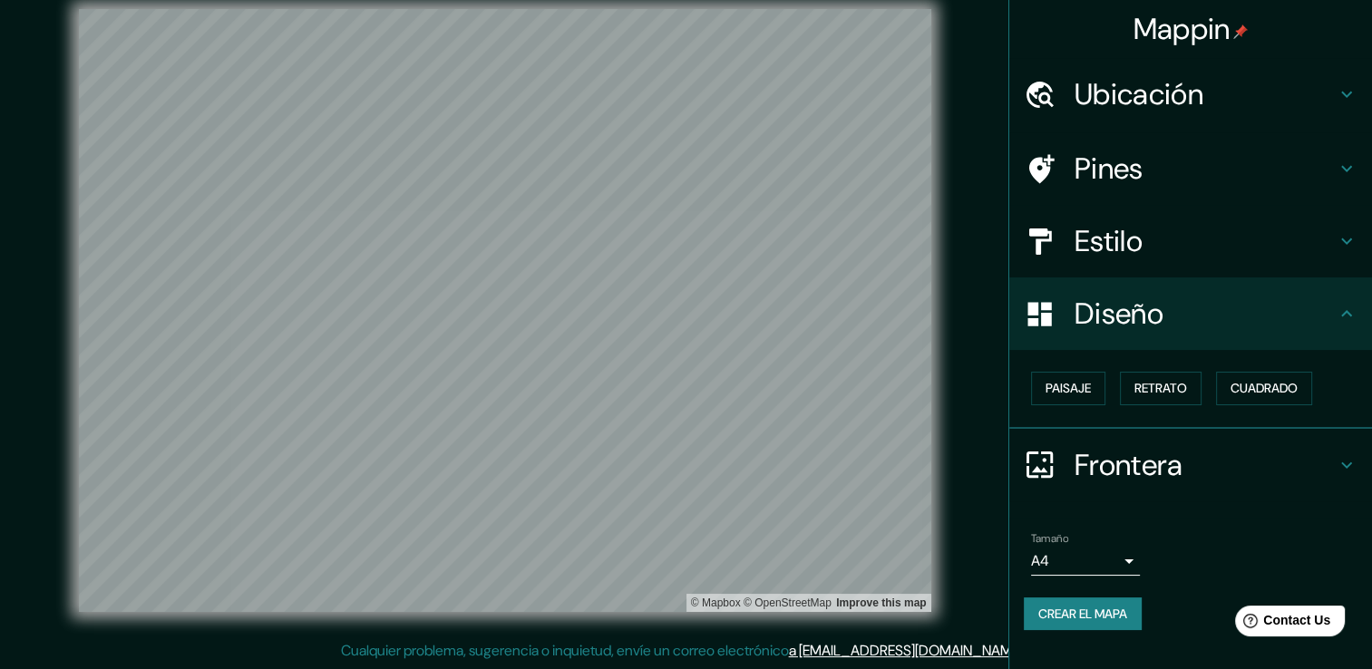
click at [1217, 376] on div "Paisaje Retrato Cuadrado" at bounding box center [1197, 388] width 348 height 48
click at [1244, 379] on font "Cuadrado" at bounding box center [1263, 388] width 67 height 23
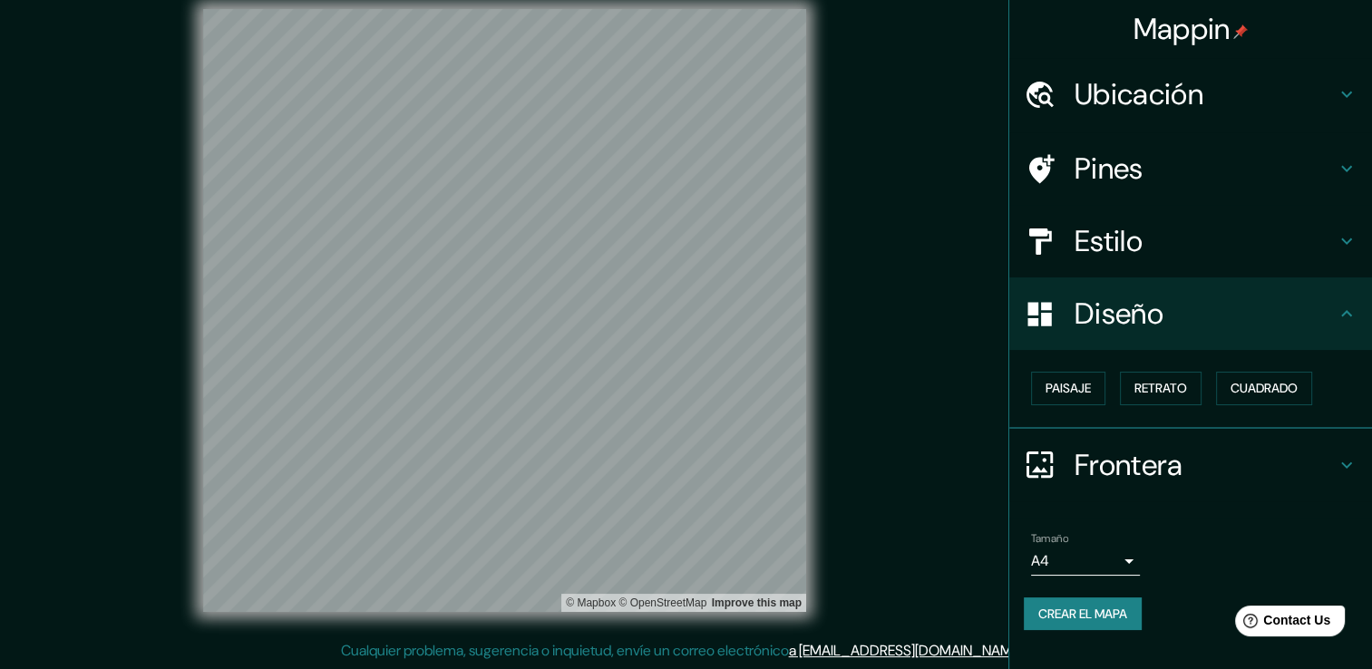
click at [1124, 560] on body "Mappin Ubicación Emiliano Zapata, Morelos, México Pines Estilo Diseño Paisaje R…" at bounding box center [686, 314] width 1372 height 669
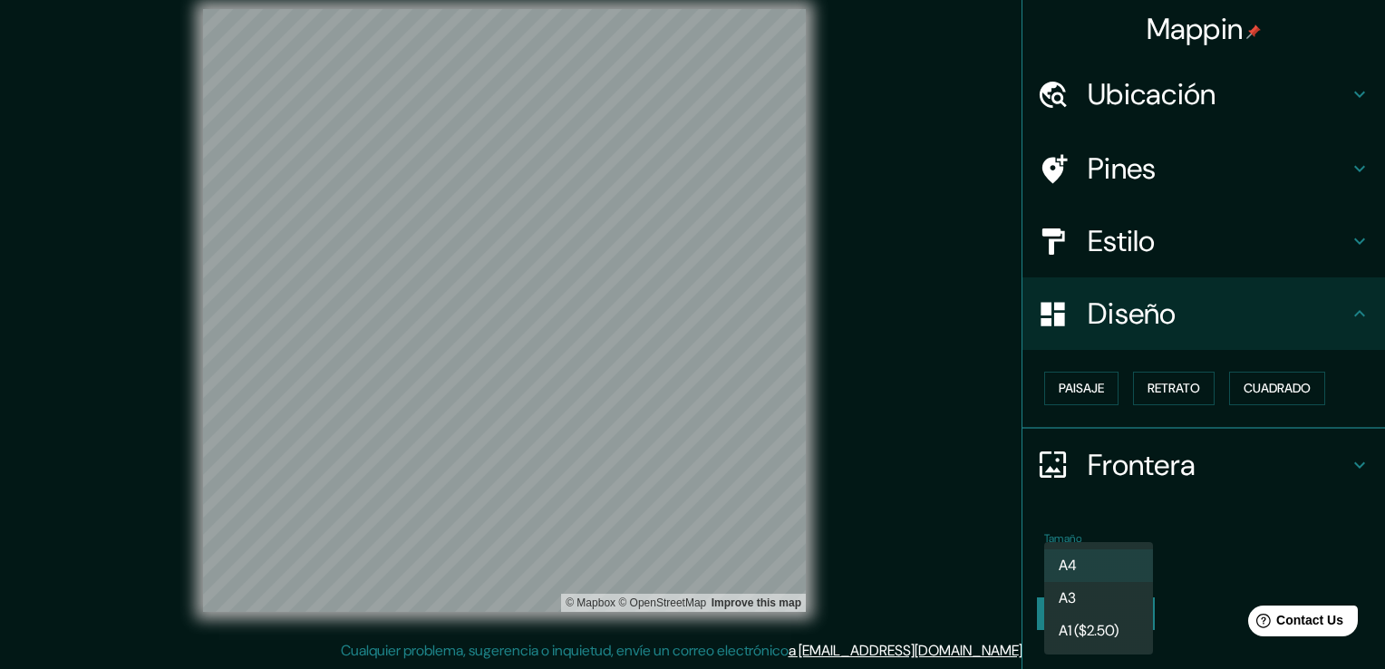
click at [1182, 538] on div at bounding box center [692, 334] width 1385 height 669
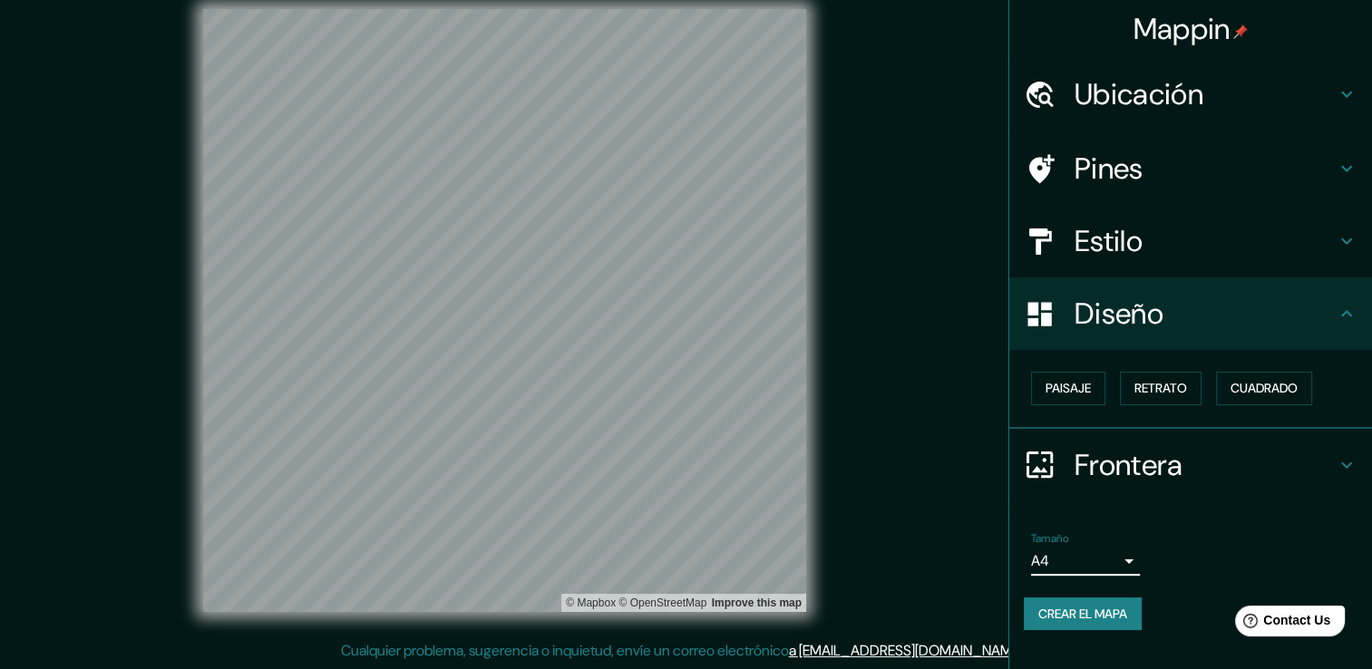
click at [1102, 607] on font "Crear el mapa" at bounding box center [1082, 614] width 89 height 23
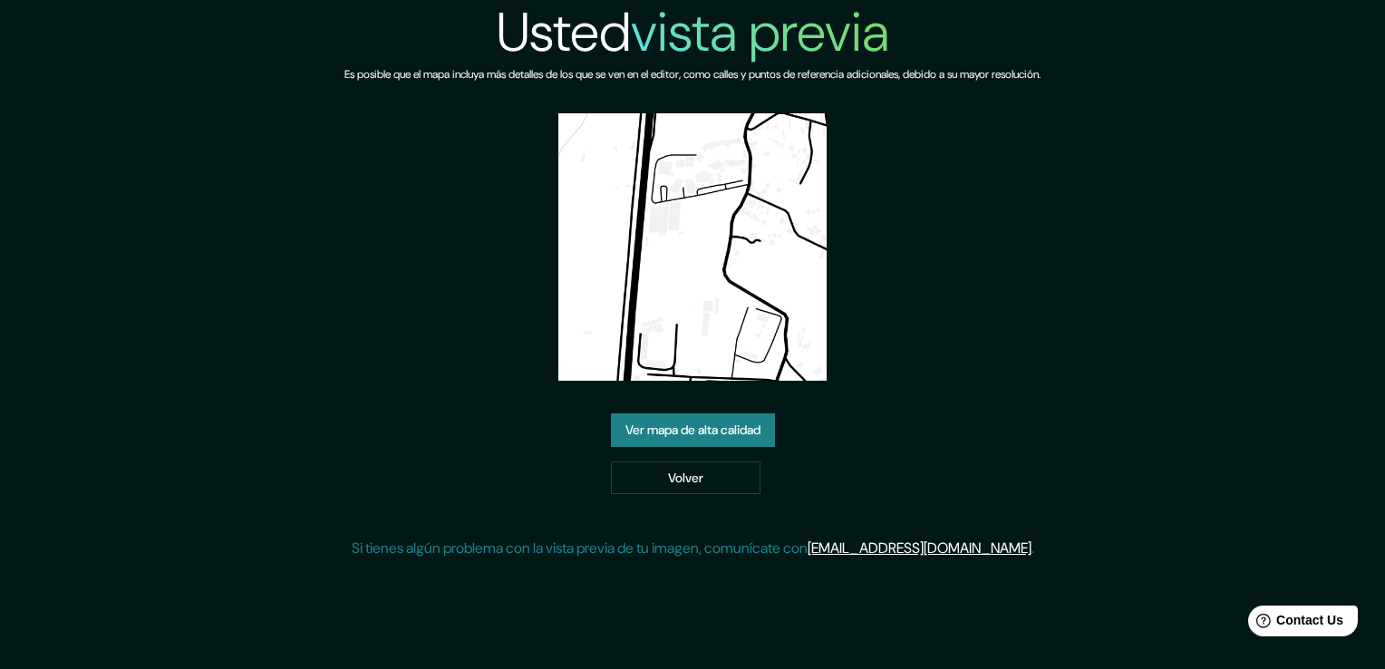
click at [748, 436] on link "Ver mapa de alta calidad" at bounding box center [693, 430] width 164 height 34
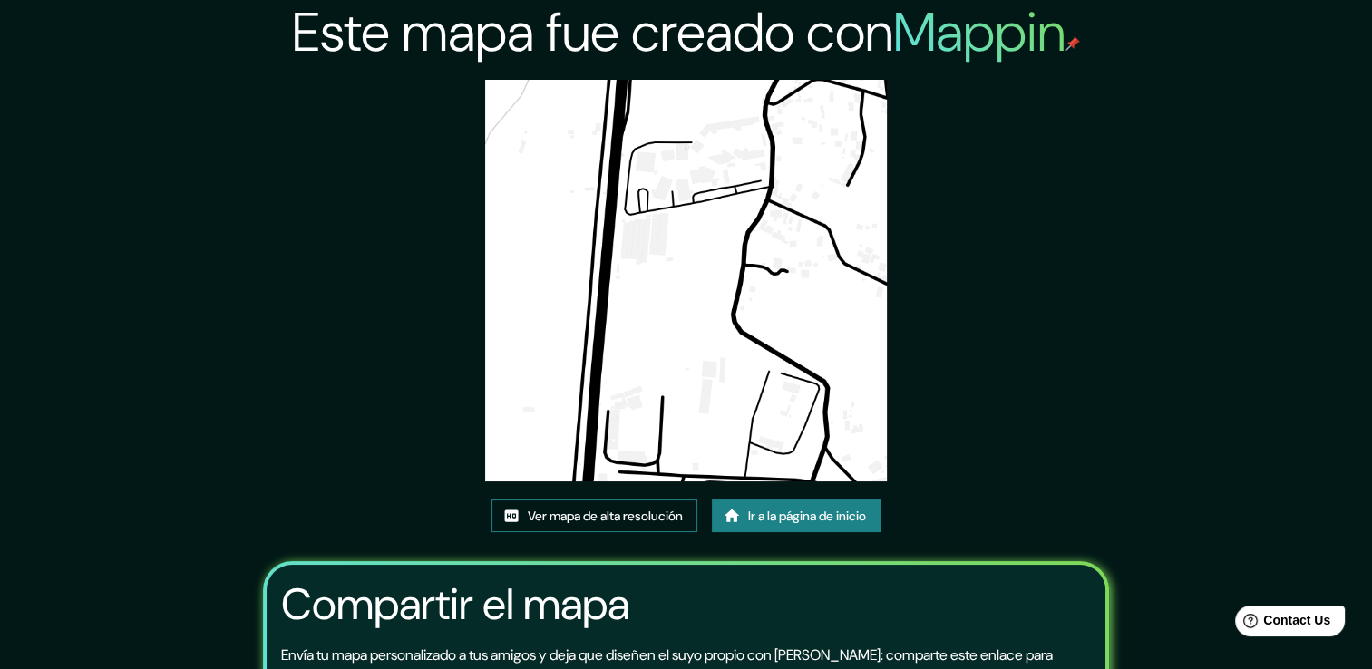
click at [631, 518] on font "Ver mapa de alta resolución" at bounding box center [605, 516] width 155 height 23
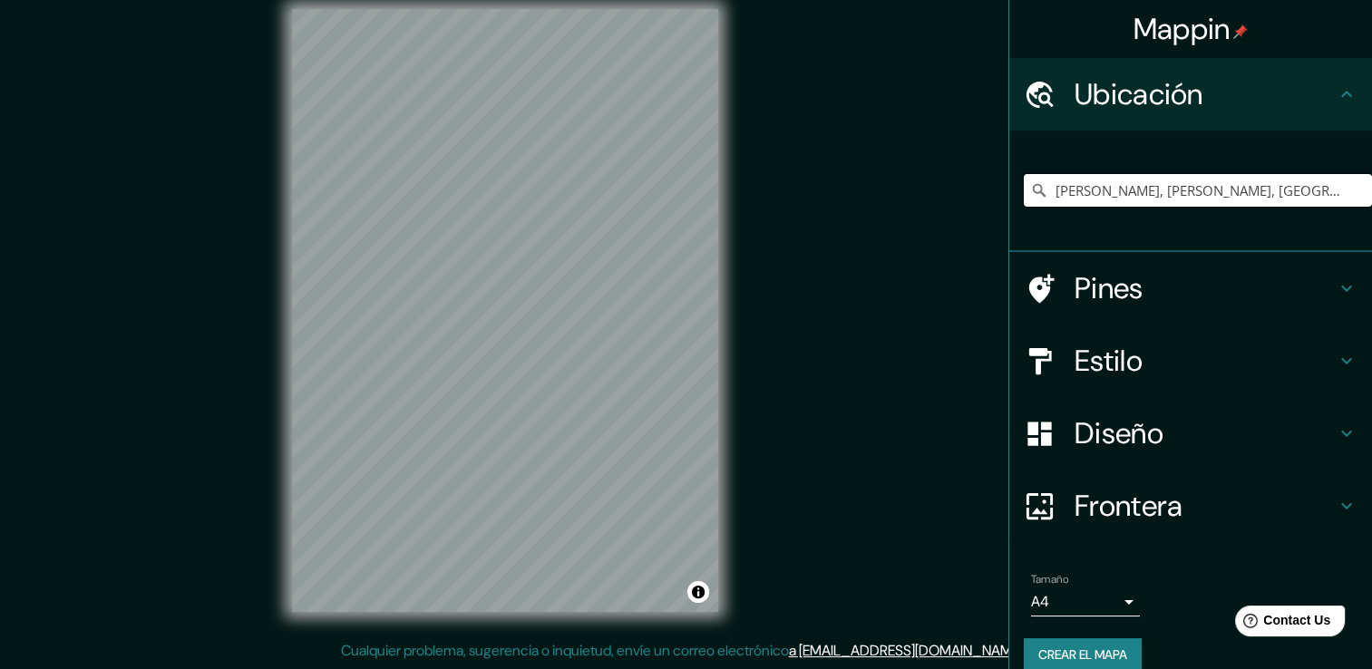
click at [1273, 191] on input "Emiliano Zapata, Morelos, México" at bounding box center [1197, 190] width 348 height 33
click at [1296, 192] on input "Emiliano Zapata, Morelos, México" at bounding box center [1197, 190] width 348 height 33
drag, startPoint x: 1272, startPoint y: 186, endPoint x: 1142, endPoint y: 273, distance: 156.1
click at [1273, 186] on input "Emiliano Zapata, Morelos, México" at bounding box center [1197, 190] width 348 height 33
click at [1151, 286] on h4 "Pines" at bounding box center [1204, 288] width 261 height 36
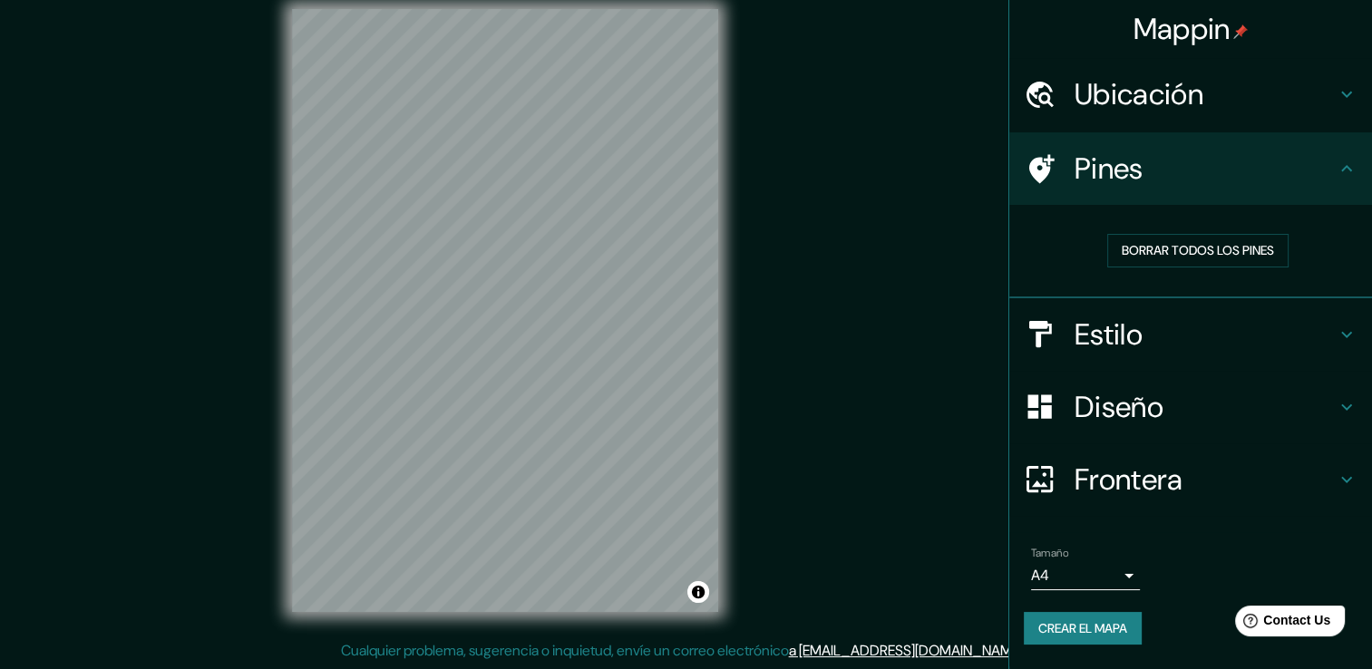
click at [1331, 179] on h4 "Pines" at bounding box center [1204, 168] width 261 height 36
click at [1274, 104] on h4 "Ubicación" at bounding box center [1204, 94] width 261 height 36
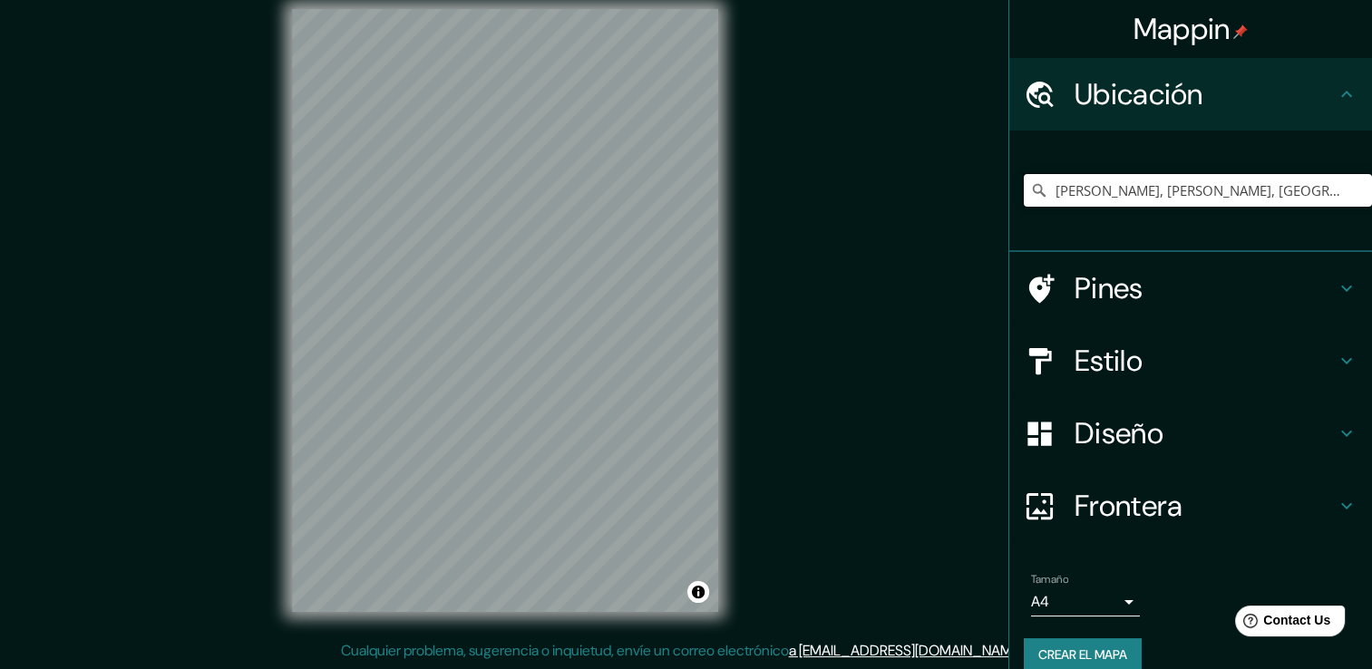
click at [1168, 183] on input "Emiliano Zapata, Morelos, México" at bounding box center [1197, 190] width 348 height 33
click at [1197, 199] on input "Emiliano Zapata, Morelos, México" at bounding box center [1197, 190] width 348 height 33
type input "Emiliano Zapata, Morelos, México"
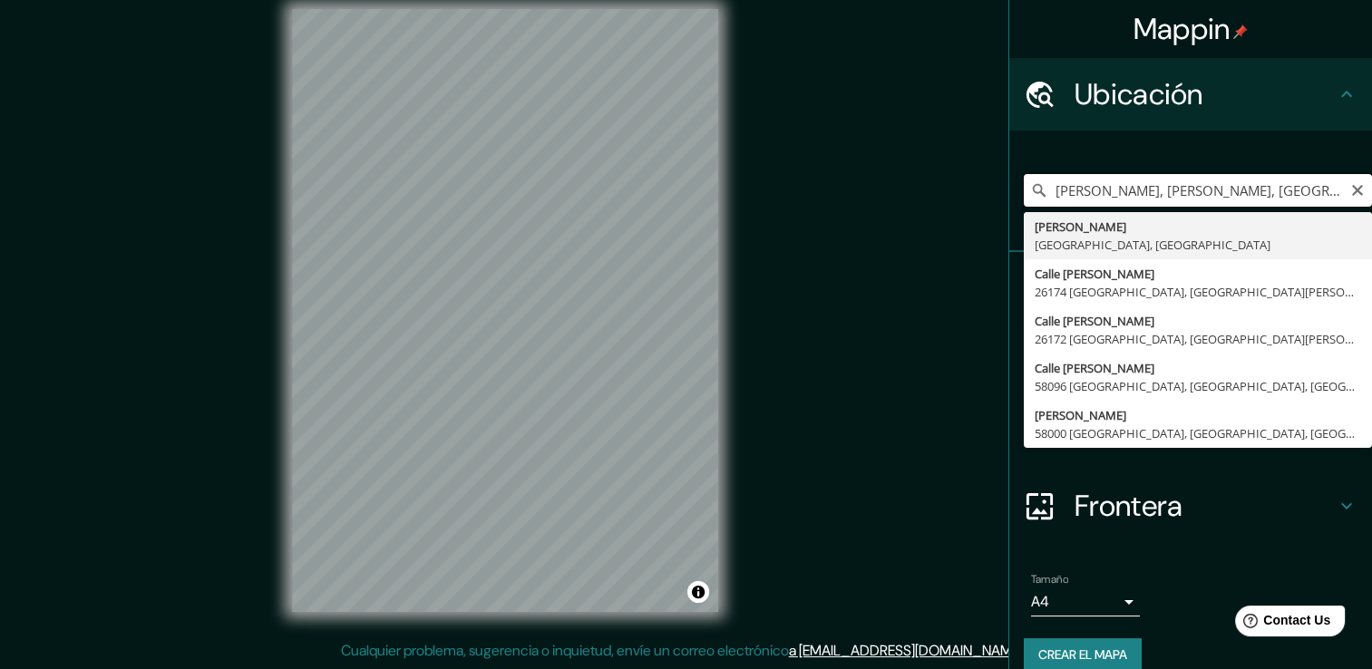
click at [1264, 189] on input "Emiliano Zapata, Morelos, México" at bounding box center [1197, 190] width 348 height 33
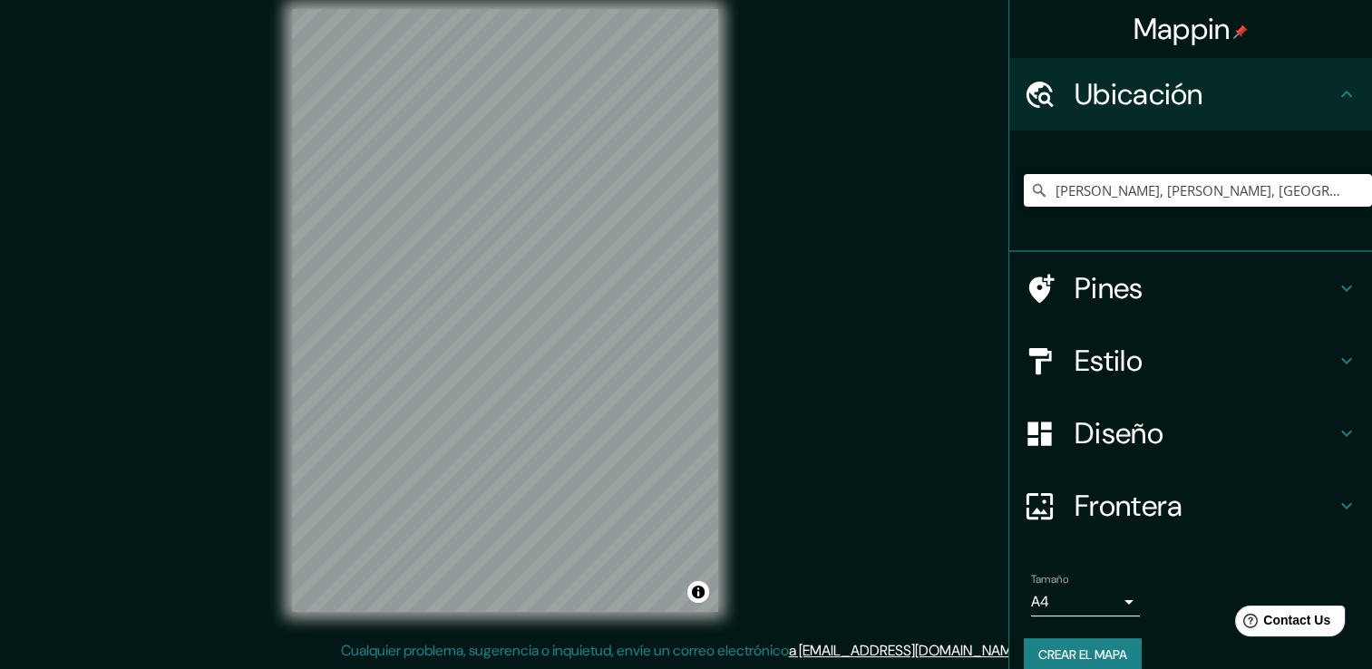
click at [1222, 493] on h4 "Frontera" at bounding box center [1204, 506] width 261 height 36
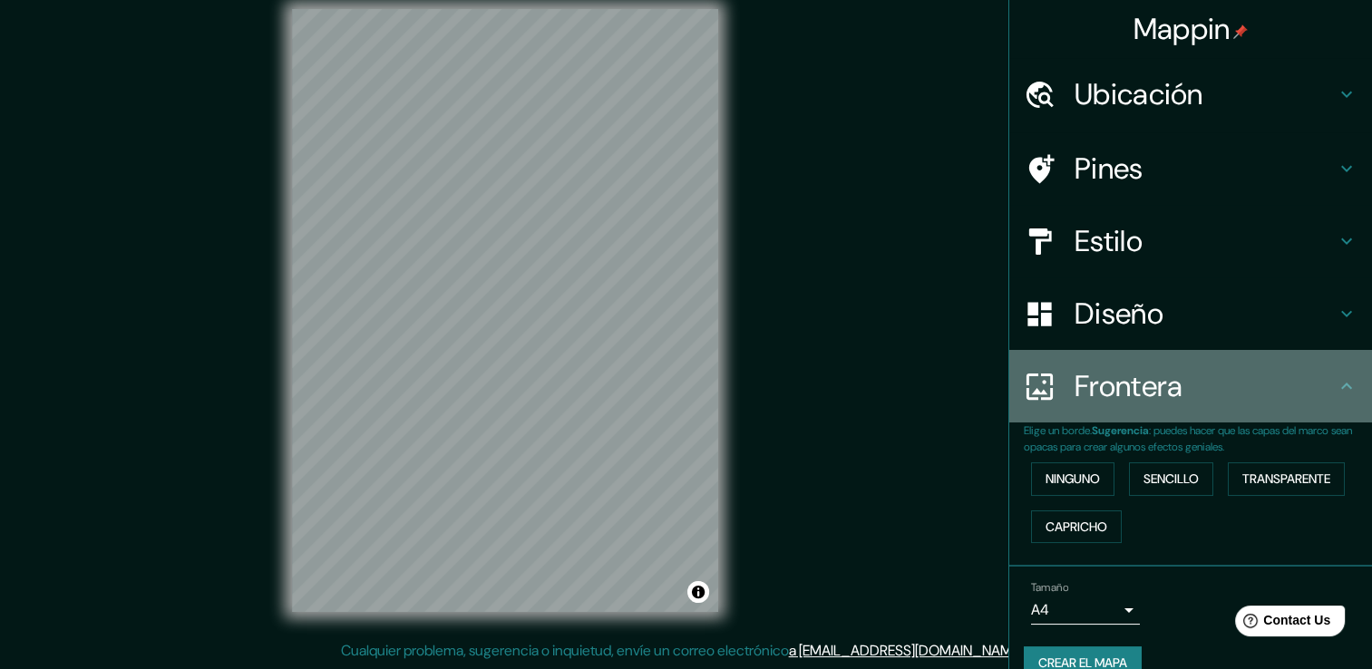
click at [1272, 383] on h4 "Frontera" at bounding box center [1204, 386] width 261 height 36
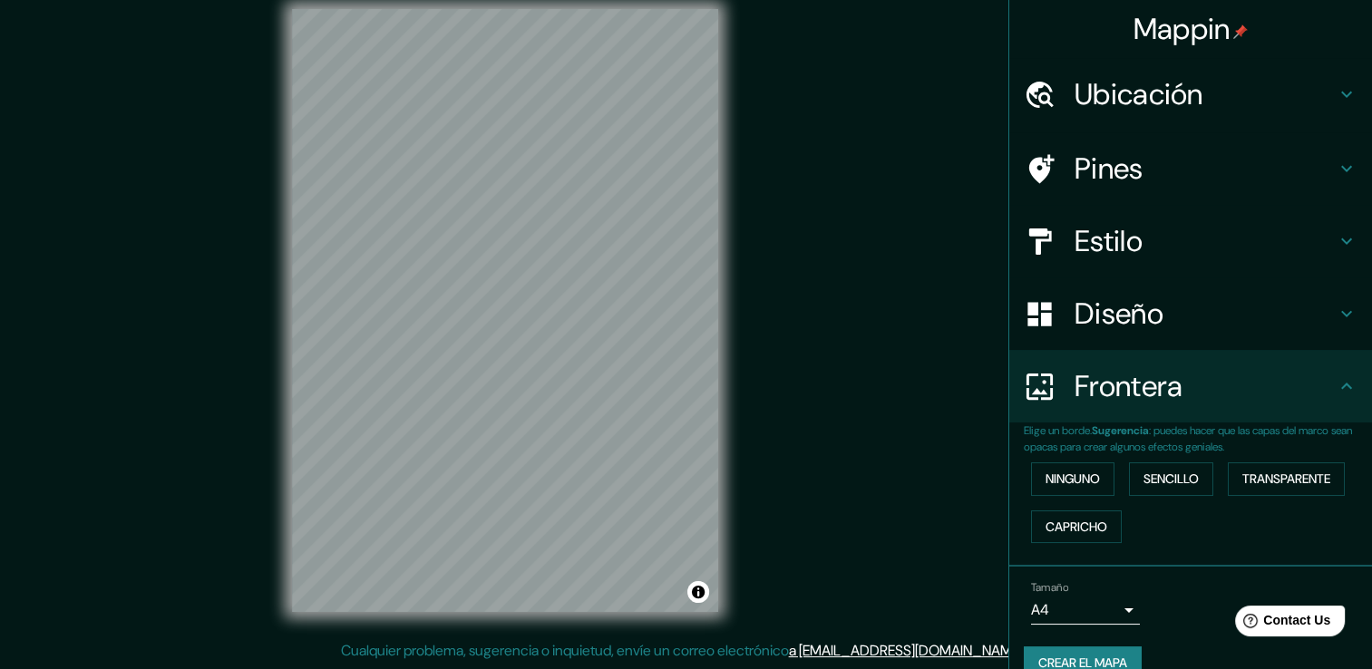
click at [1335, 379] on icon at bounding box center [1346, 386] width 22 height 22
click at [1318, 170] on h4 "Pines" at bounding box center [1204, 168] width 261 height 36
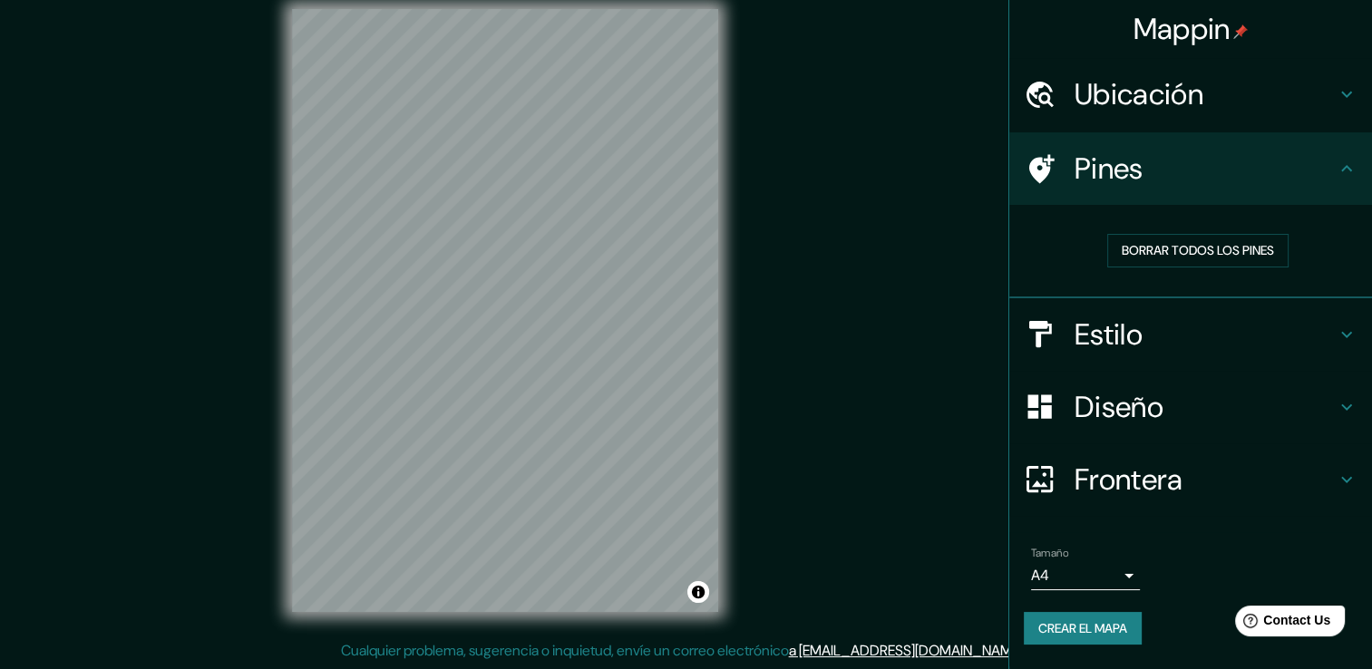
click at [1318, 170] on h4 "Pines" at bounding box center [1204, 168] width 261 height 36
click at [1315, 102] on h4 "Ubicación" at bounding box center [1204, 94] width 261 height 36
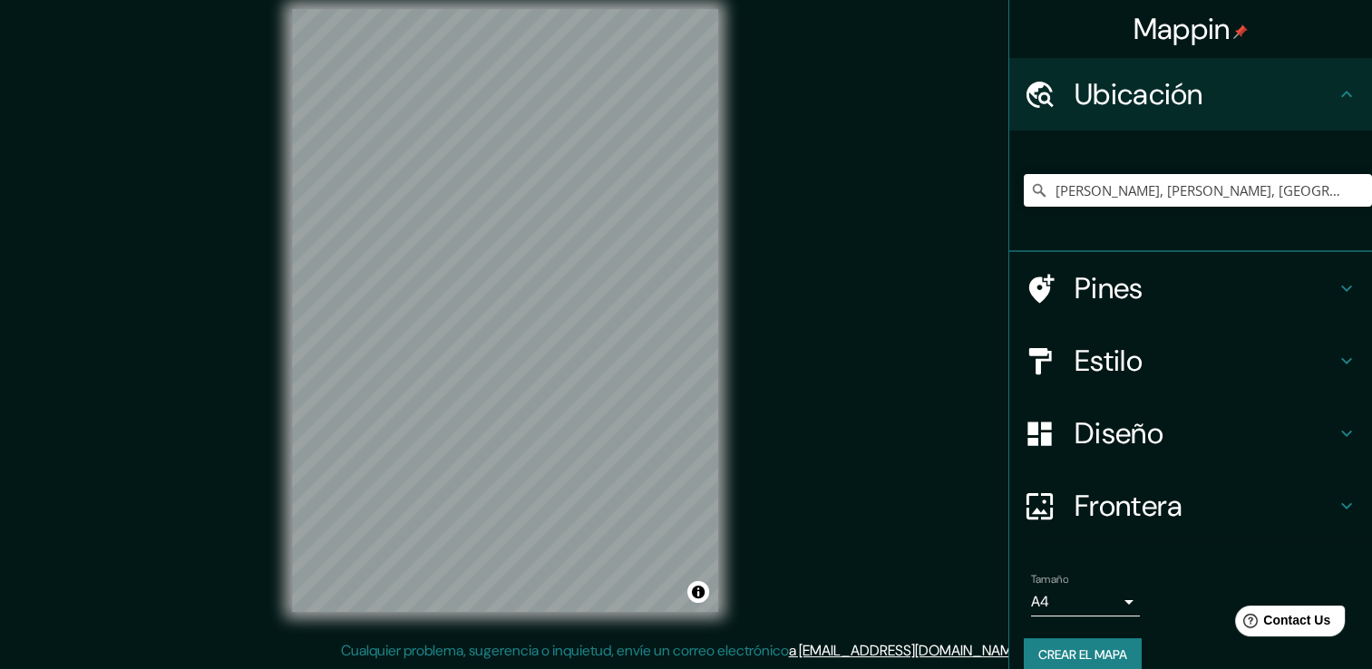
click at [1315, 102] on h4 "Ubicación" at bounding box center [1204, 94] width 261 height 36
click at [1295, 348] on h4 "Estilo" at bounding box center [1204, 361] width 261 height 36
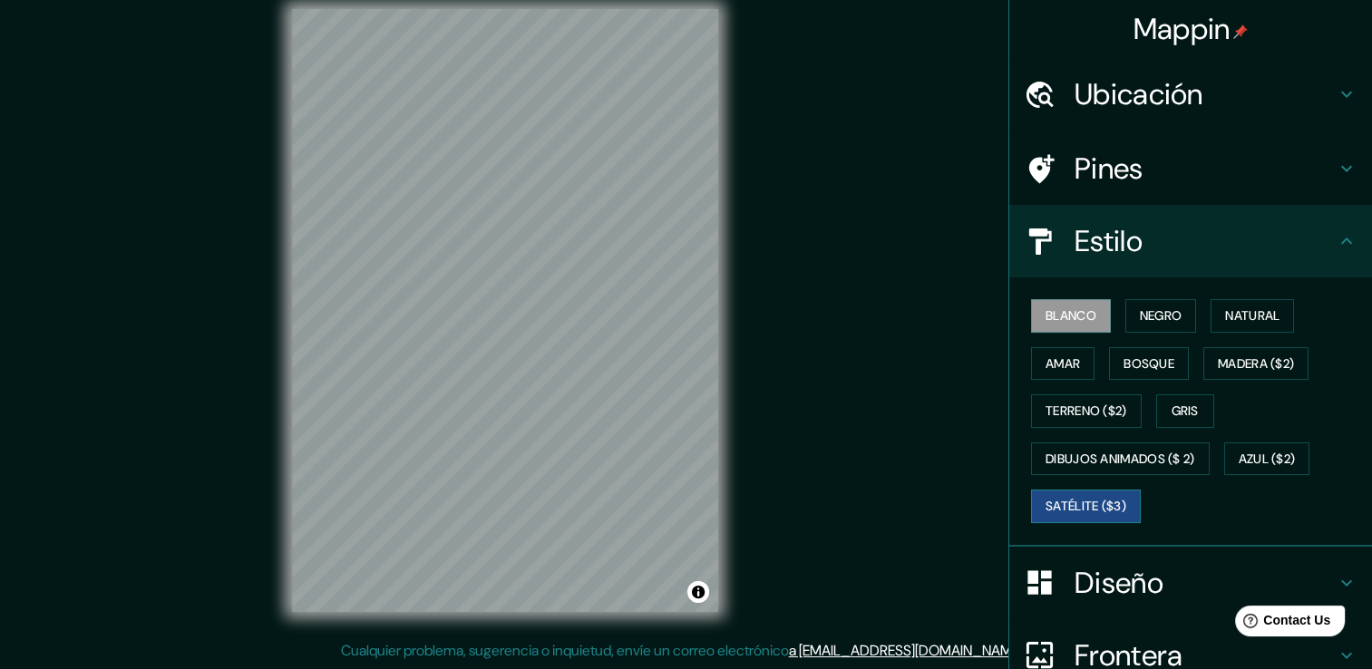
click at [1067, 490] on button "Satélite ($3)" at bounding box center [1086, 507] width 110 height 34
click at [1050, 309] on font "Blanco" at bounding box center [1070, 316] width 51 height 23
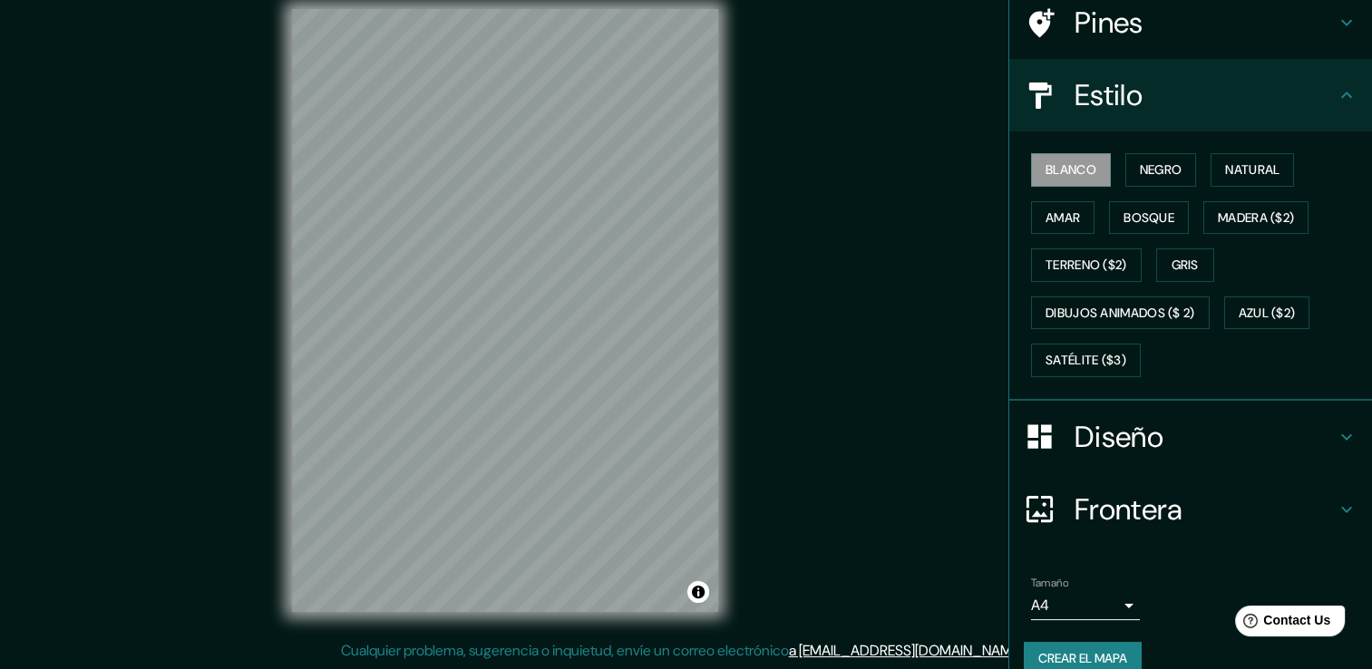
scroll to position [170, 0]
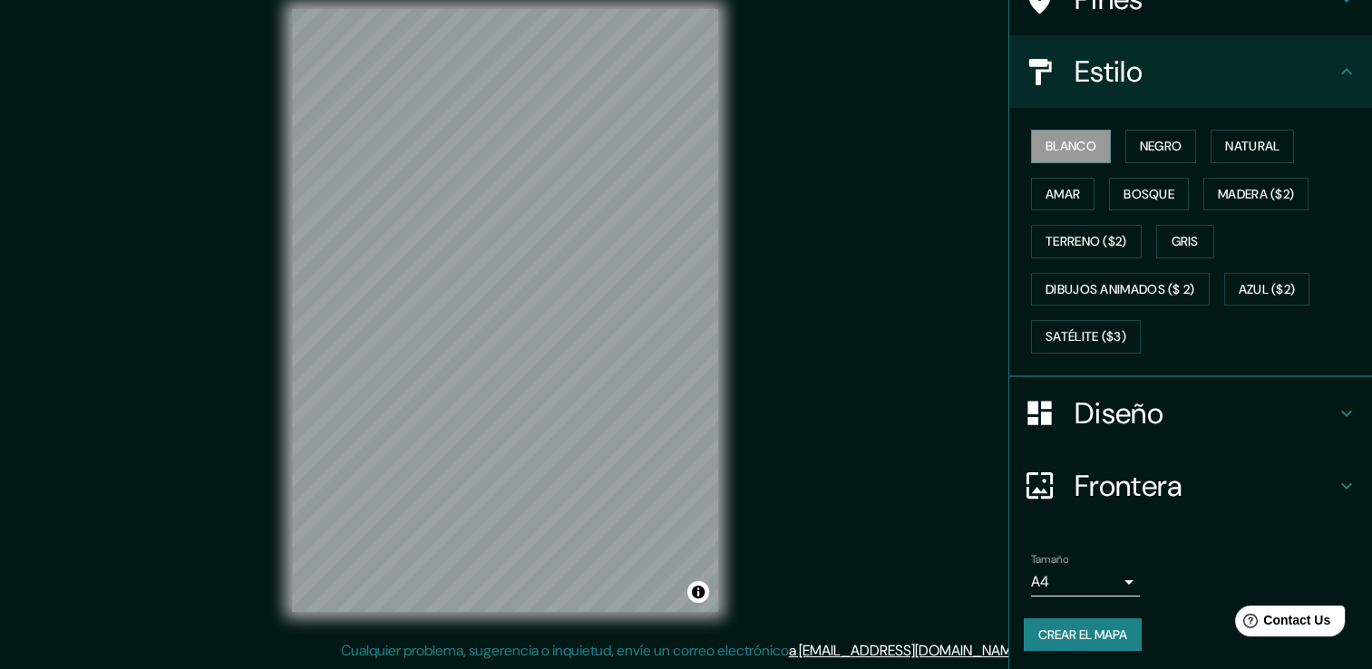
click at [1081, 634] on font "Crear el mapa" at bounding box center [1082, 635] width 89 height 23
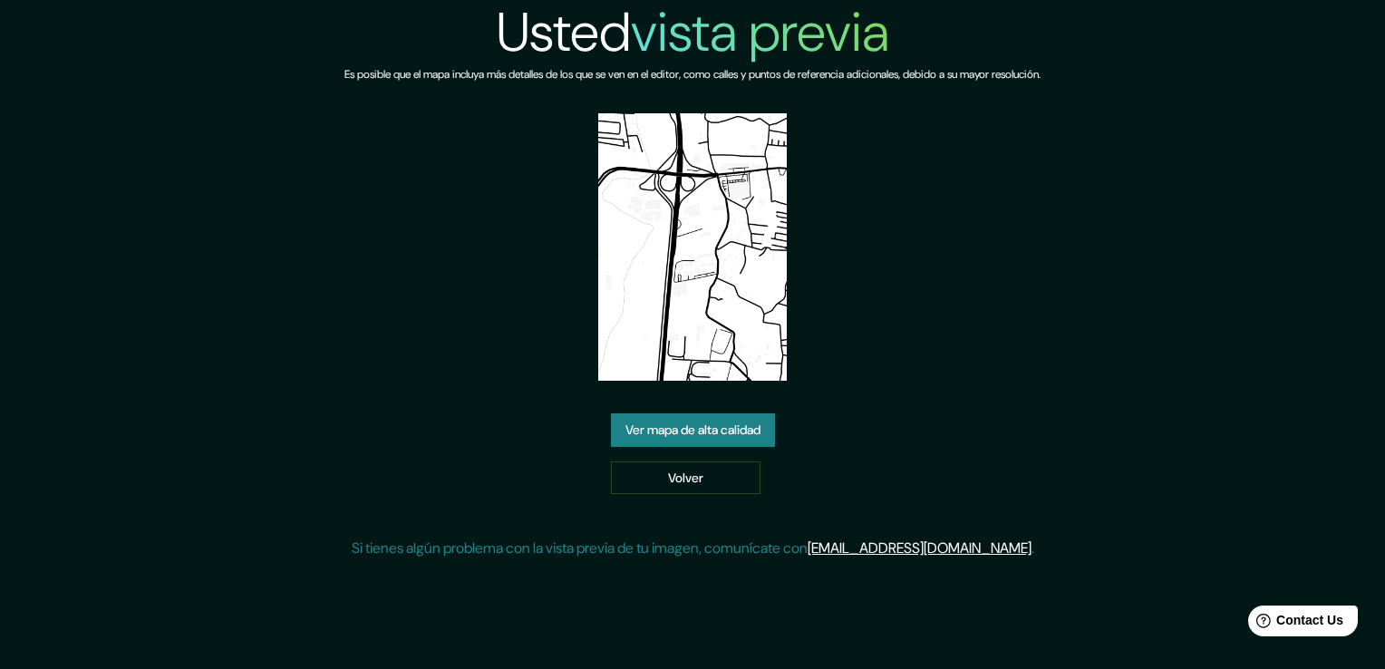
click at [727, 434] on link "Ver mapa de alta calidad" at bounding box center [693, 430] width 164 height 34
